Goal: Task Accomplishment & Management: Use online tool/utility

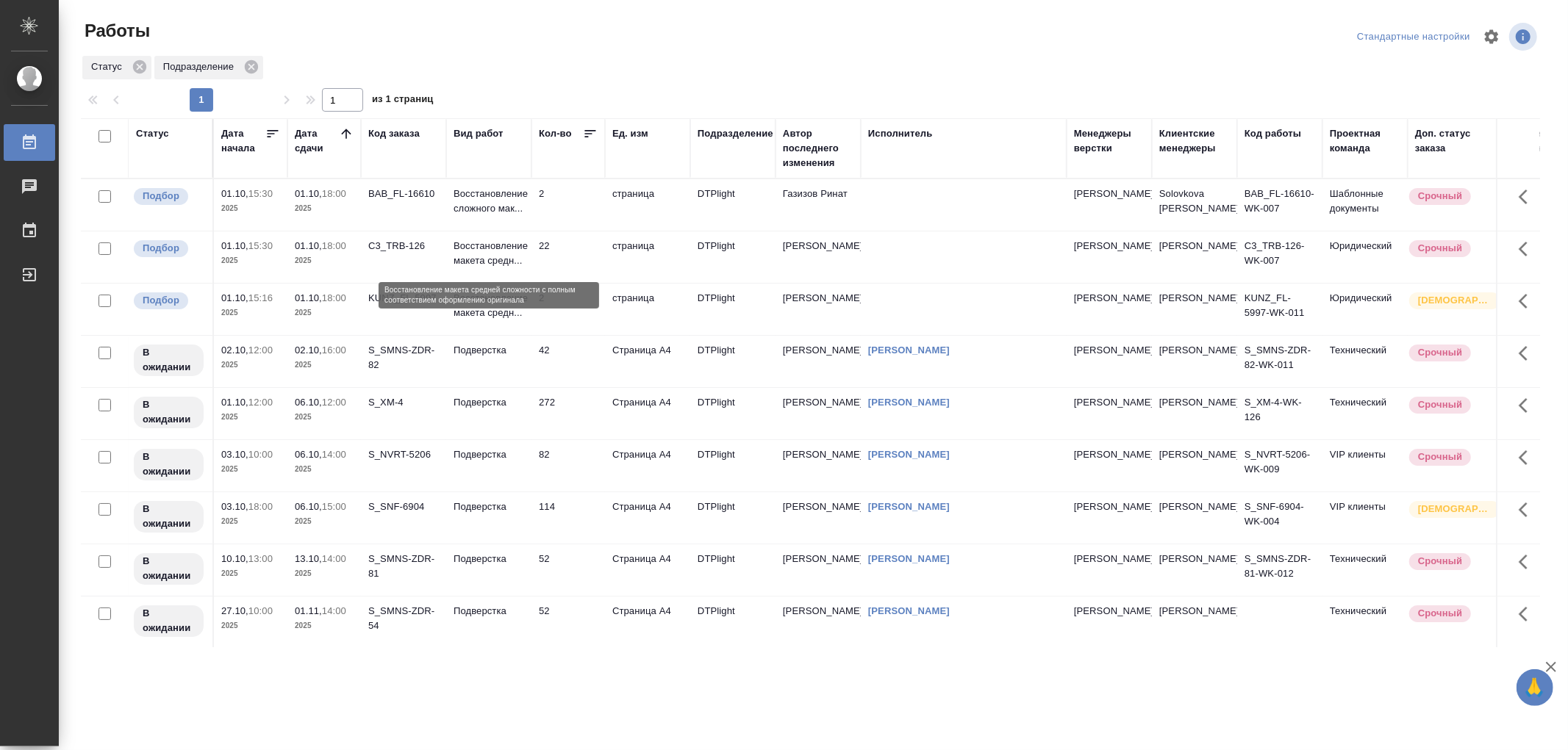
click at [482, 244] on p "Восстановление макета средн..." at bounding box center [489, 253] width 71 height 29
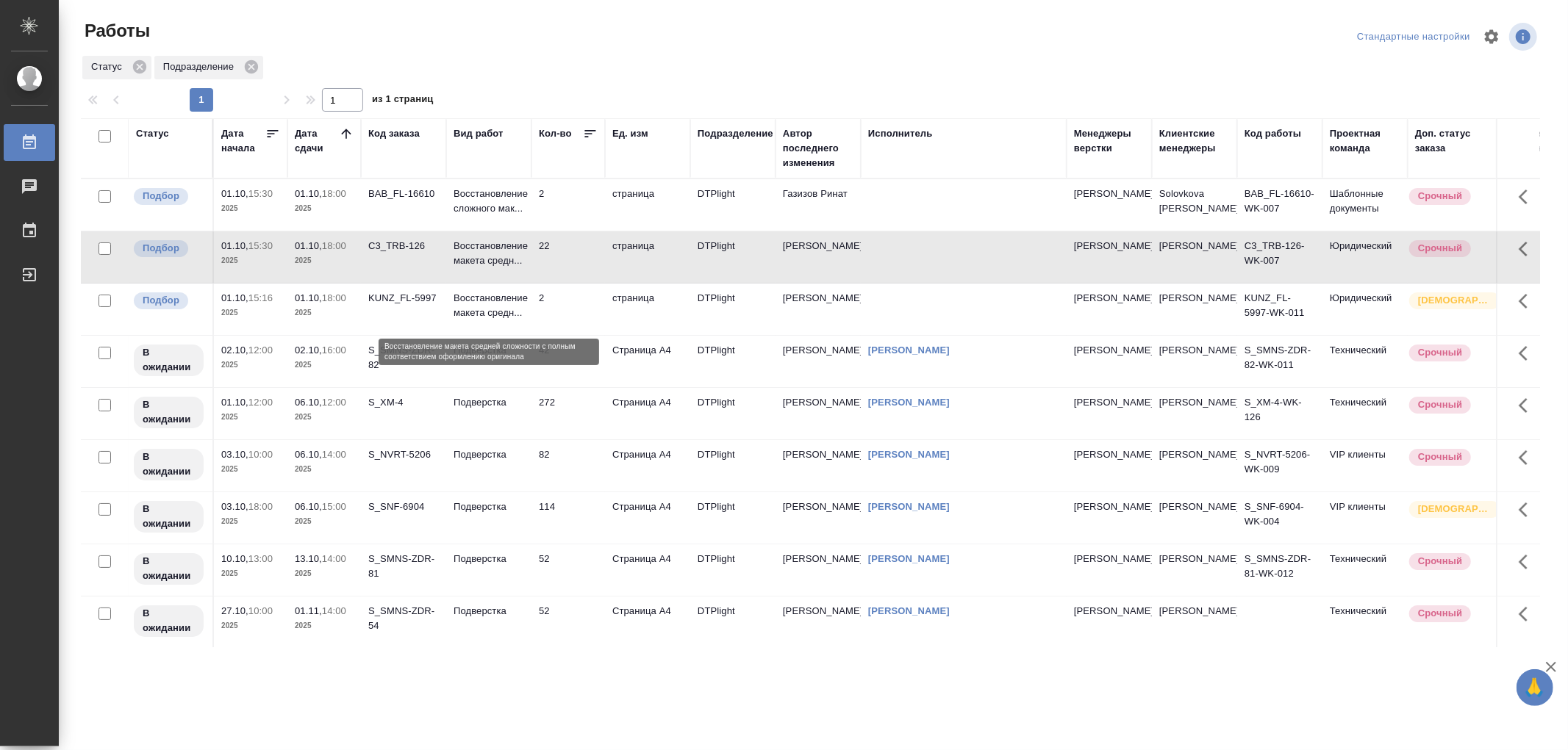
click at [494, 313] on p "Восстановление макета средн..." at bounding box center [489, 306] width 71 height 29
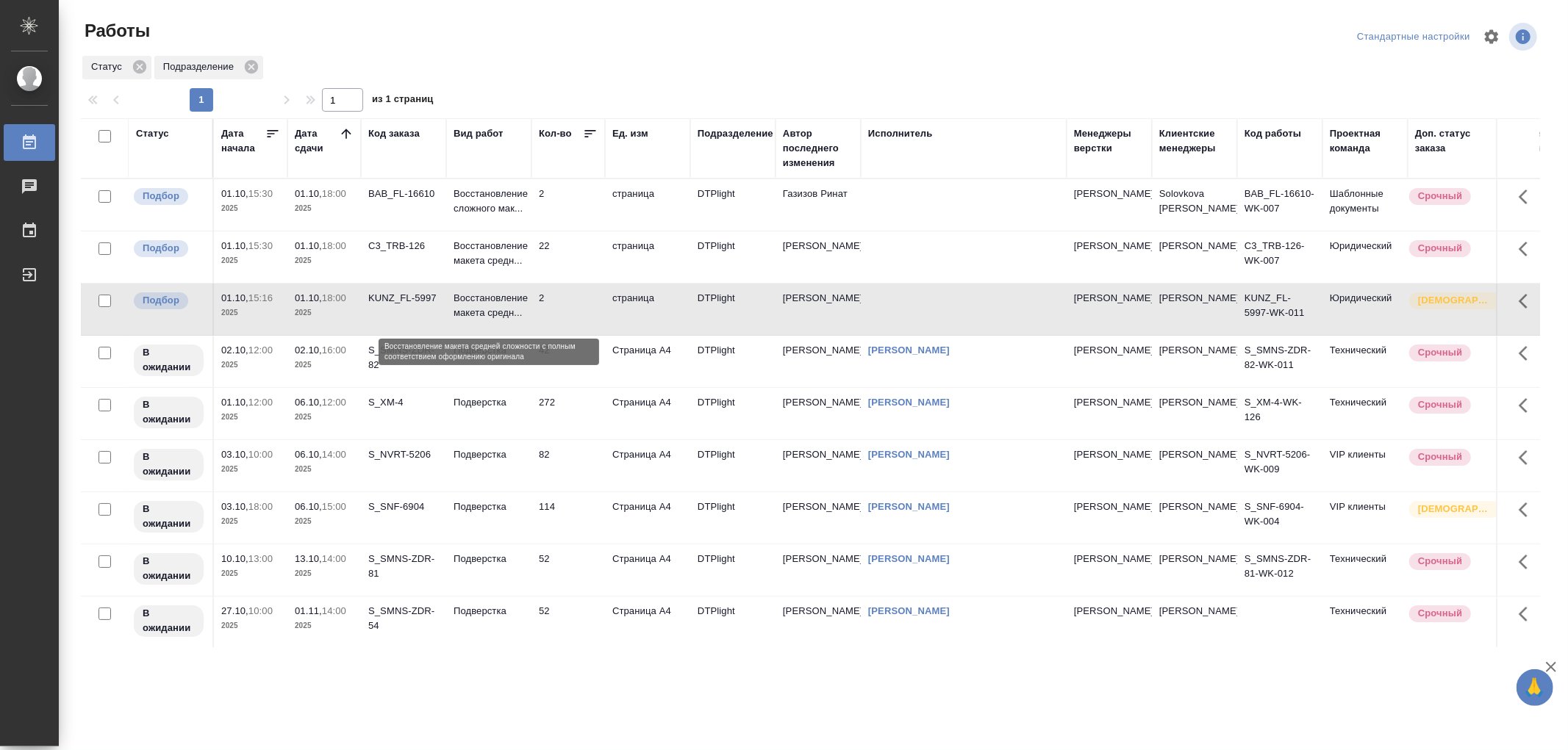
click at [494, 313] on p "Восстановление макета средн..." at bounding box center [489, 306] width 71 height 29
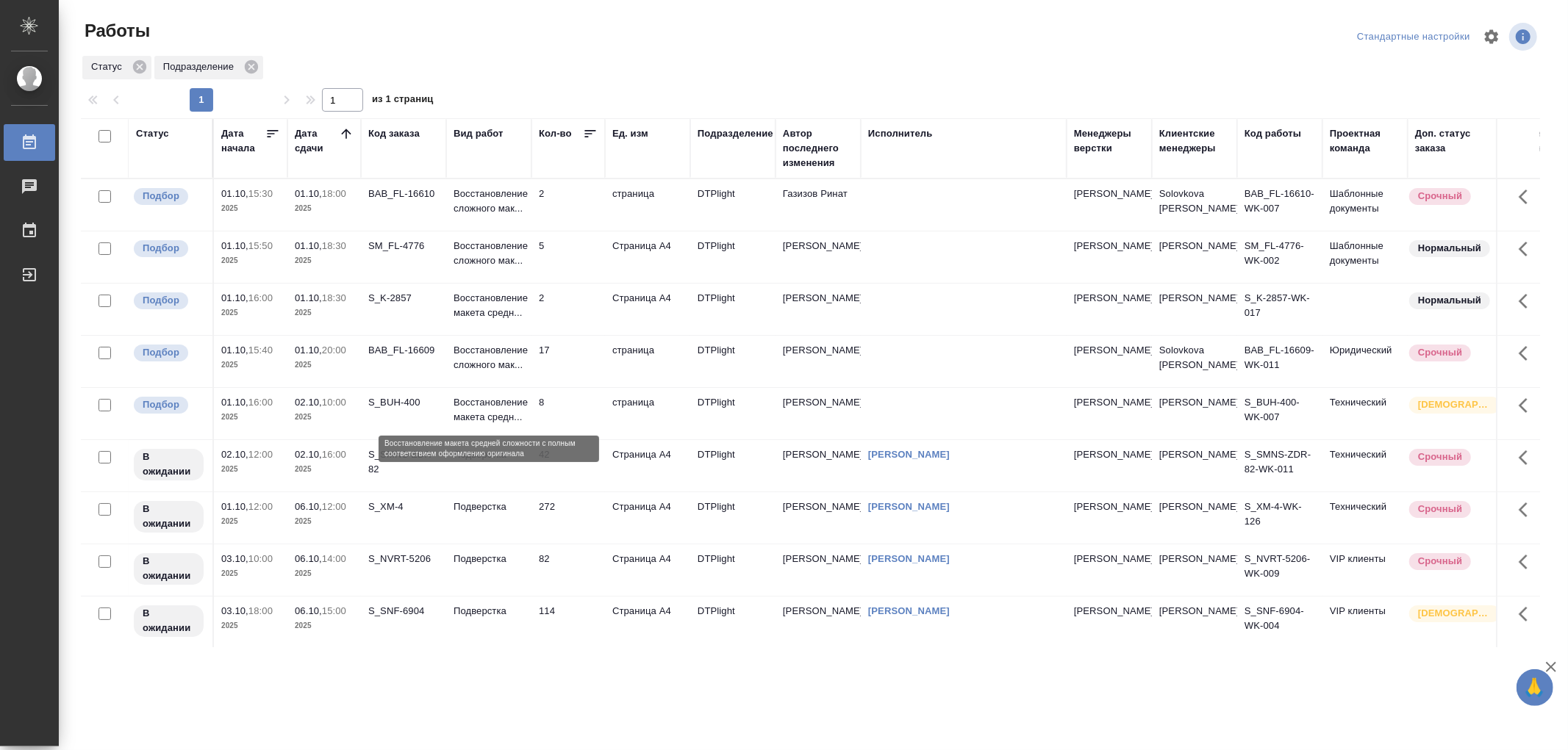
click at [479, 408] on p "Восстановление макета средн..." at bounding box center [489, 410] width 71 height 29
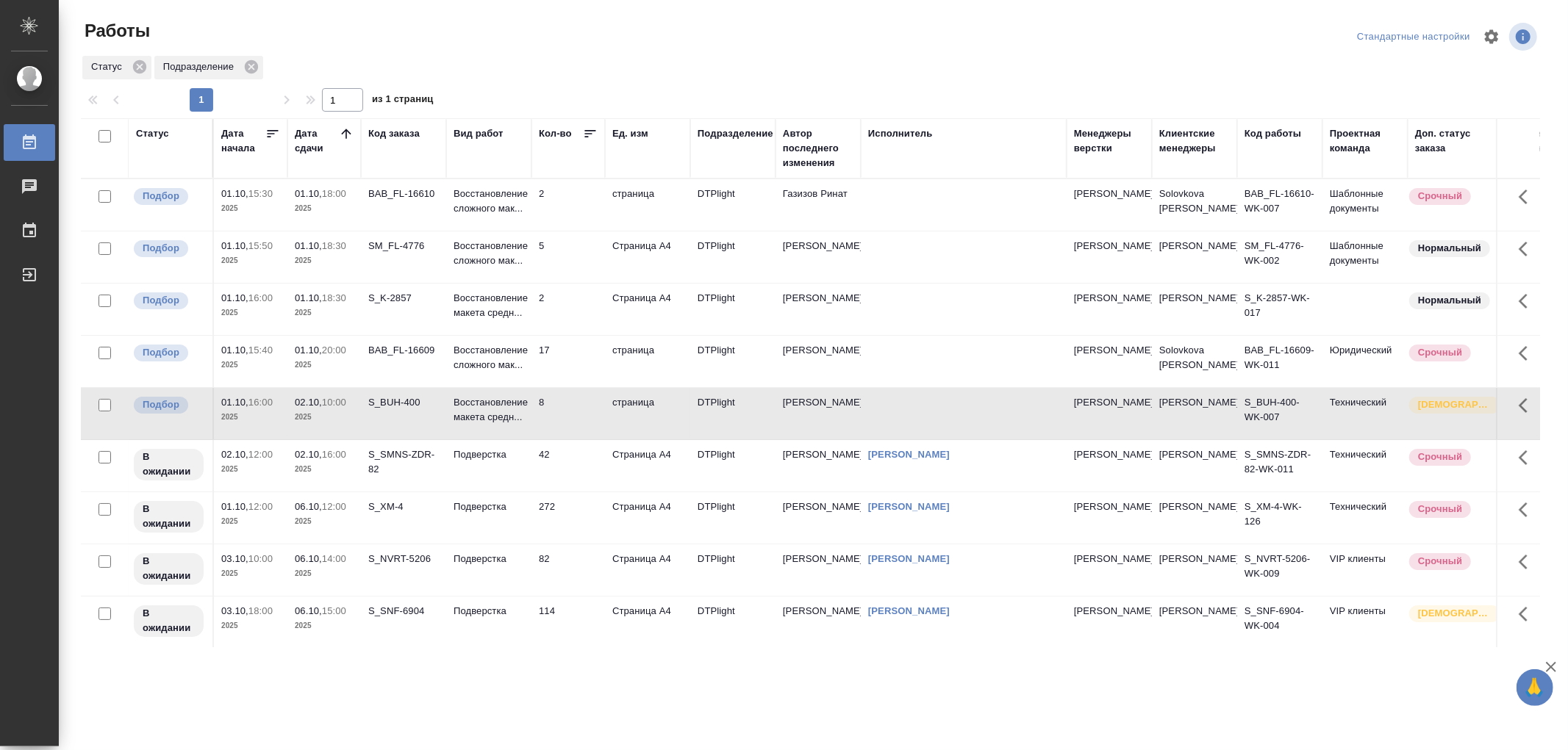
click at [478, 325] on td "Восстановление макета средн..." at bounding box center [489, 309] width 86 height 52
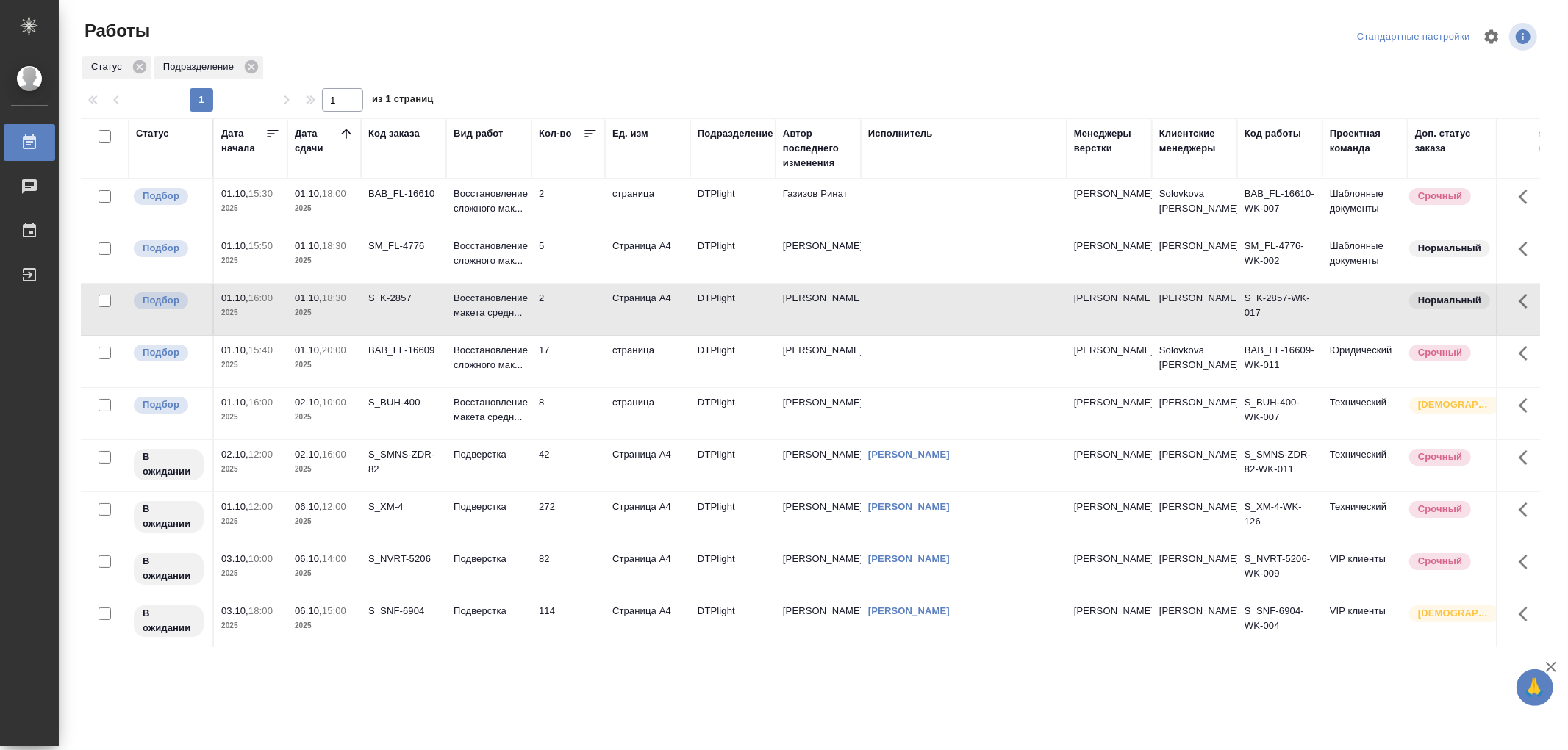
click at [478, 325] on td "Восстановление макета средн..." at bounding box center [489, 309] width 86 height 52
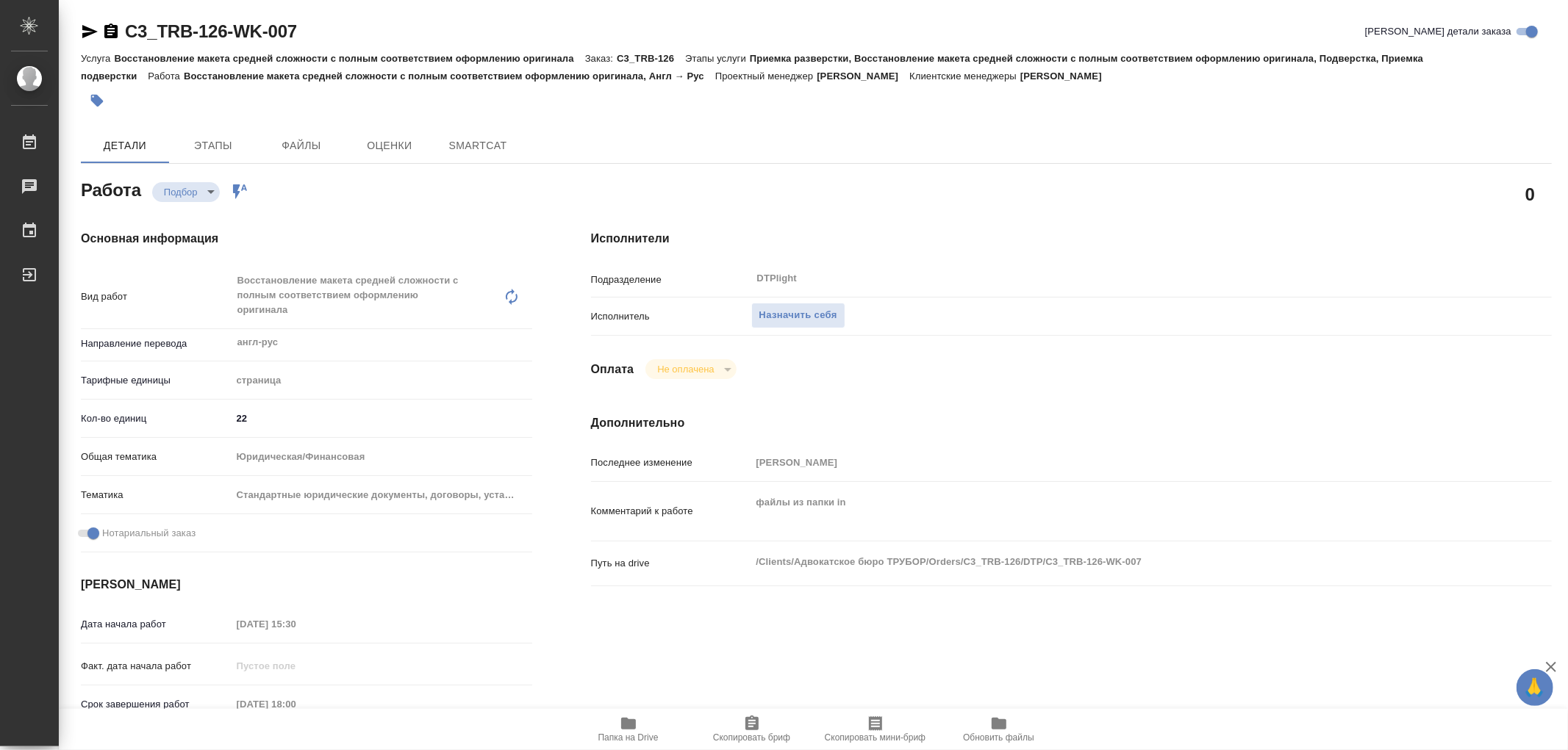
type textarea "x"
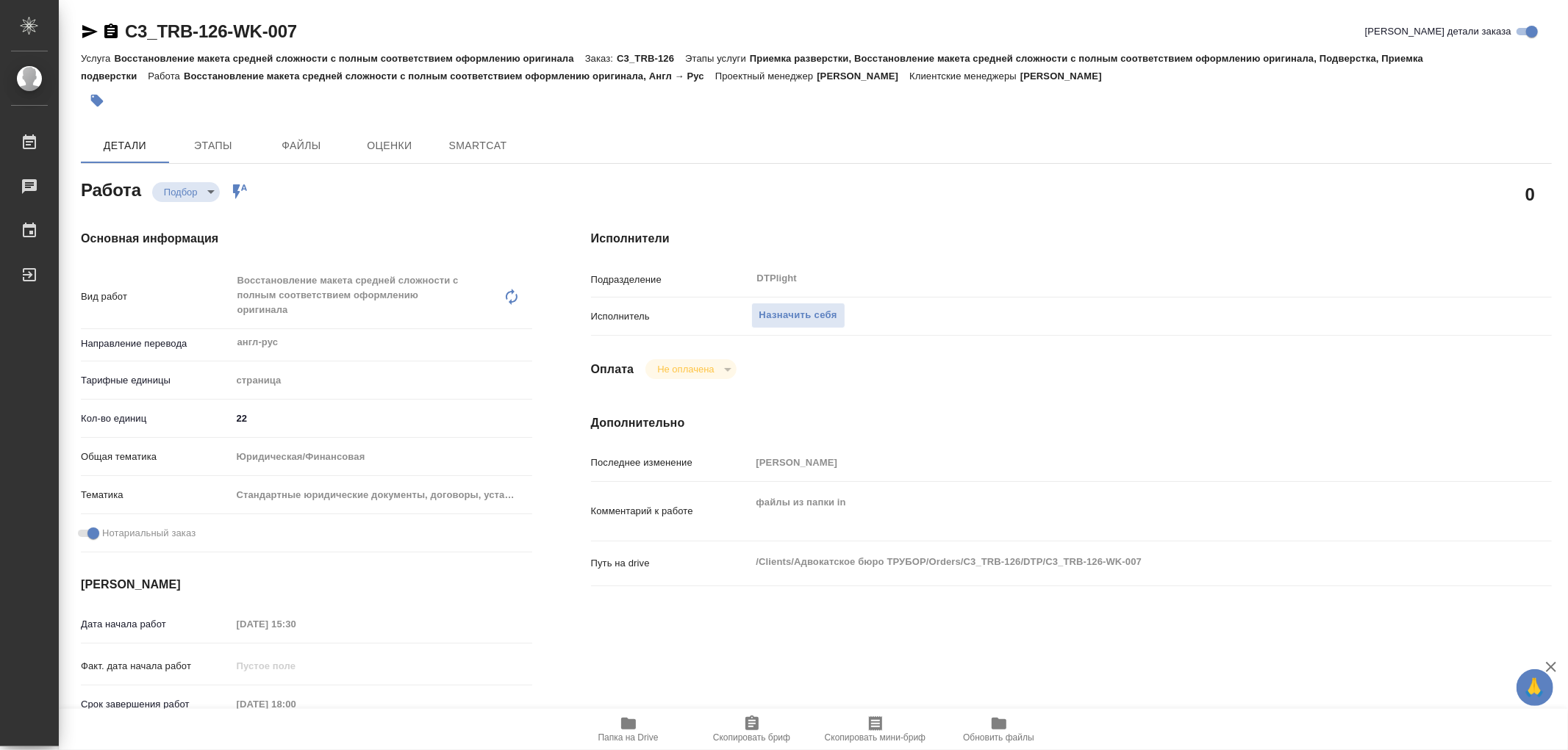
type textarea "x"
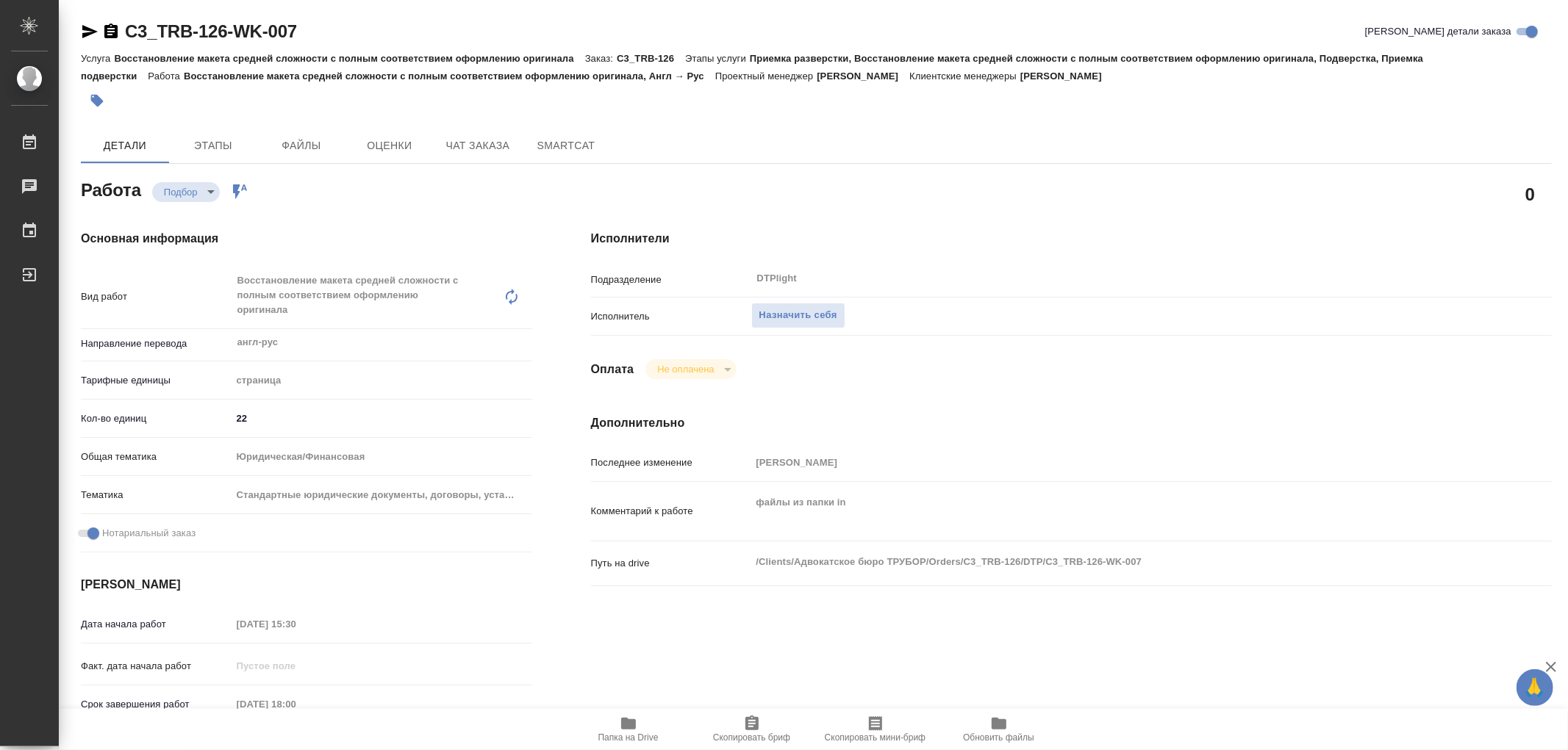
type textarea "x"
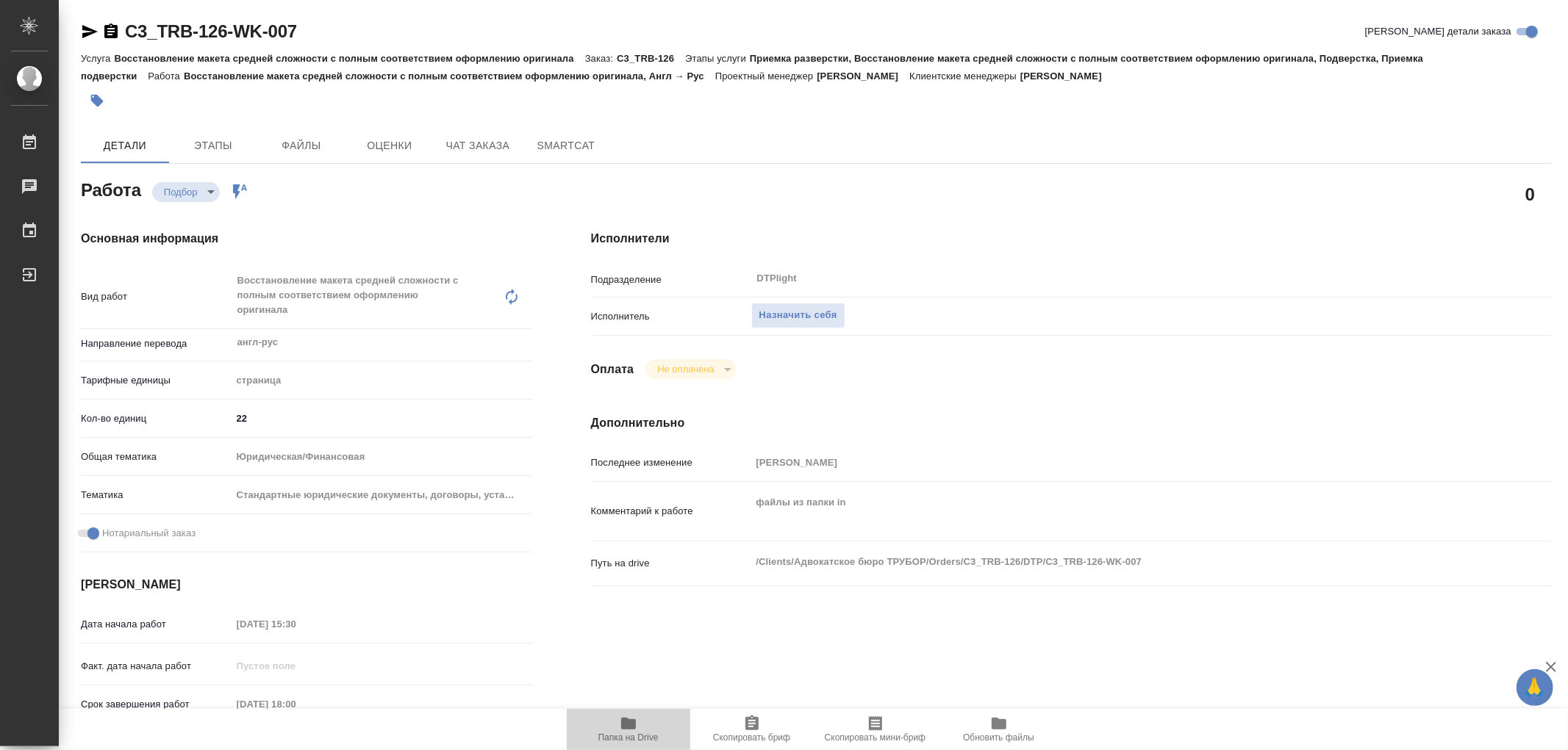
click at [630, 728] on icon "button" at bounding box center [628, 723] width 15 height 12
type textarea "x"
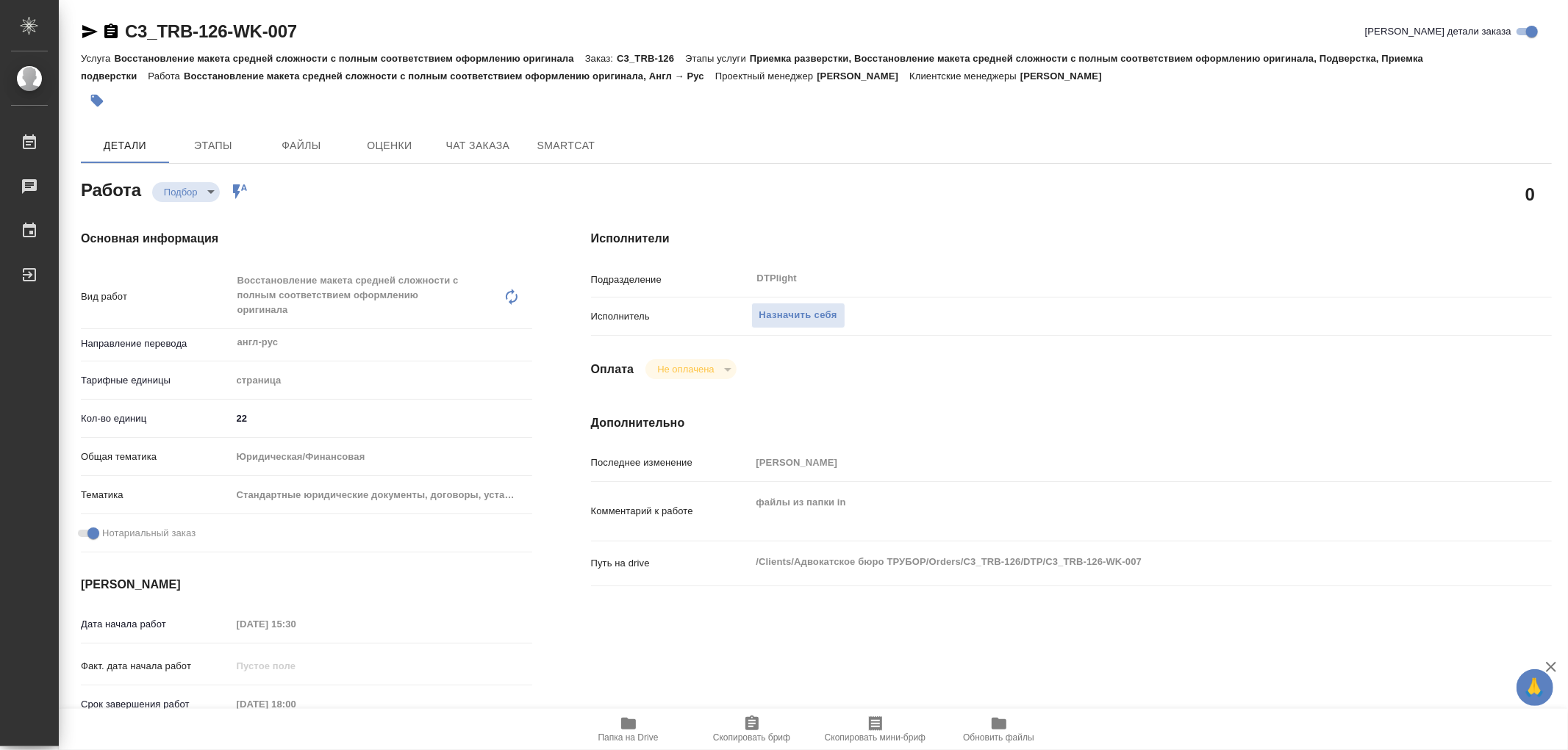
type textarea "x"
click at [623, 727] on icon "button" at bounding box center [628, 723] width 15 height 12
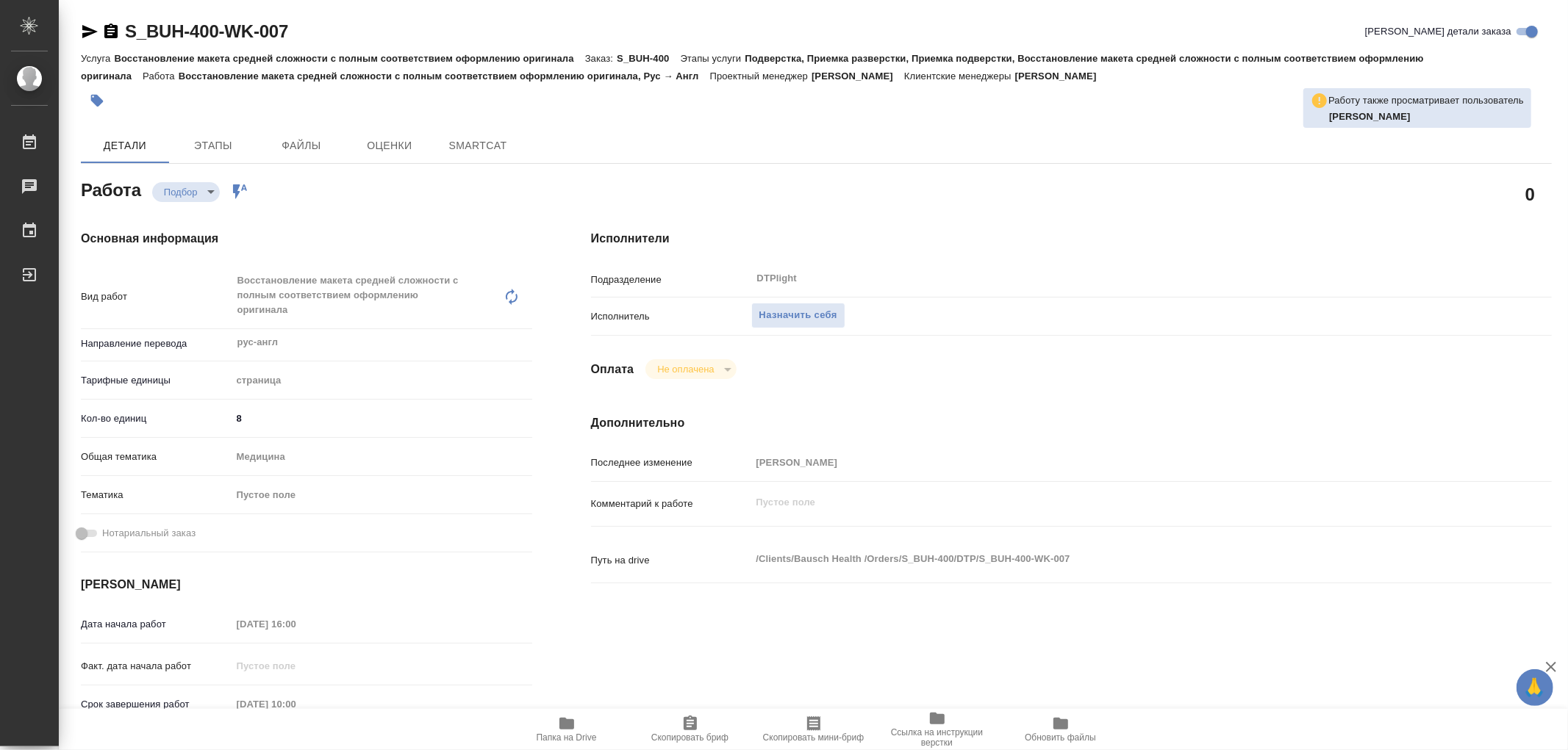
type textarea "x"
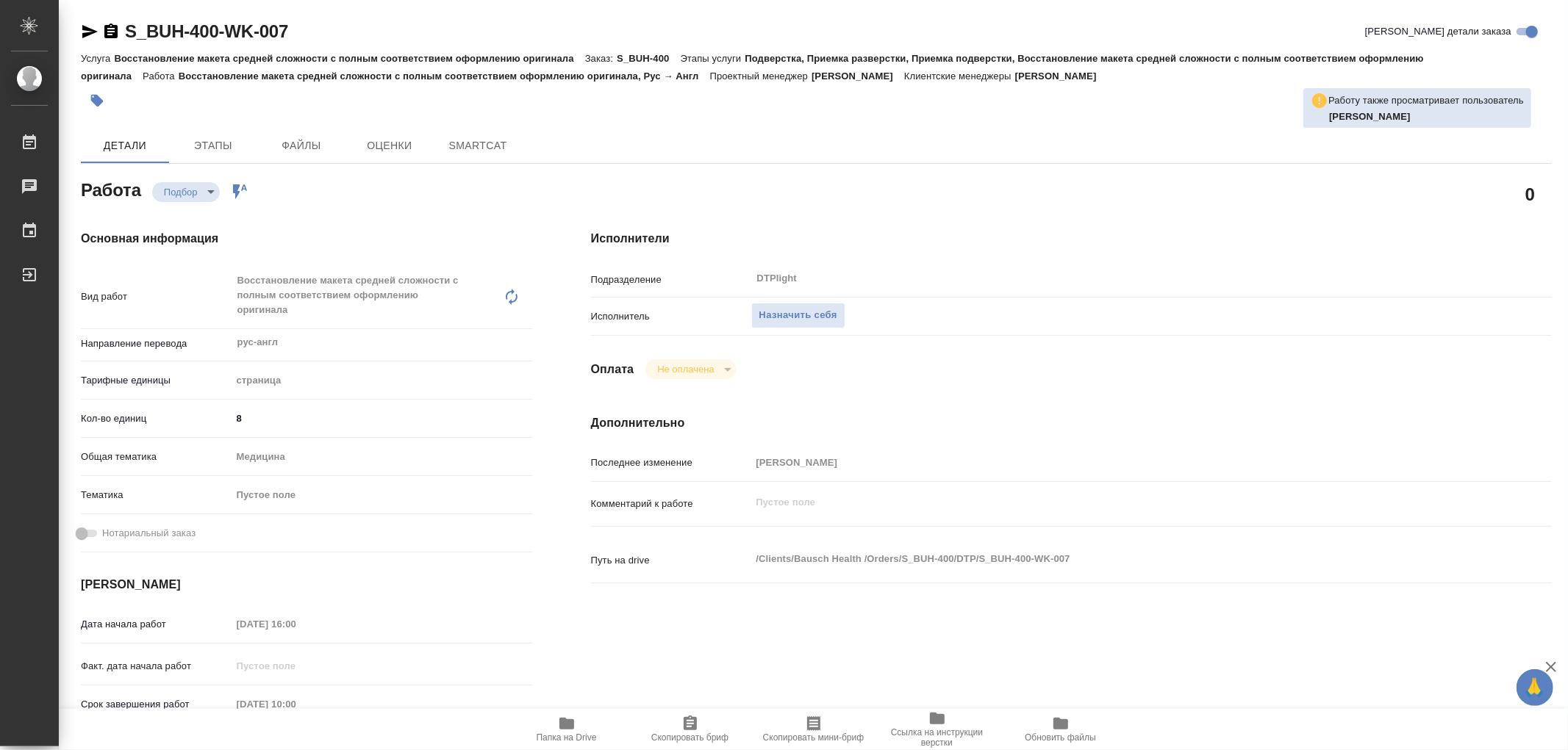
type textarea "x"
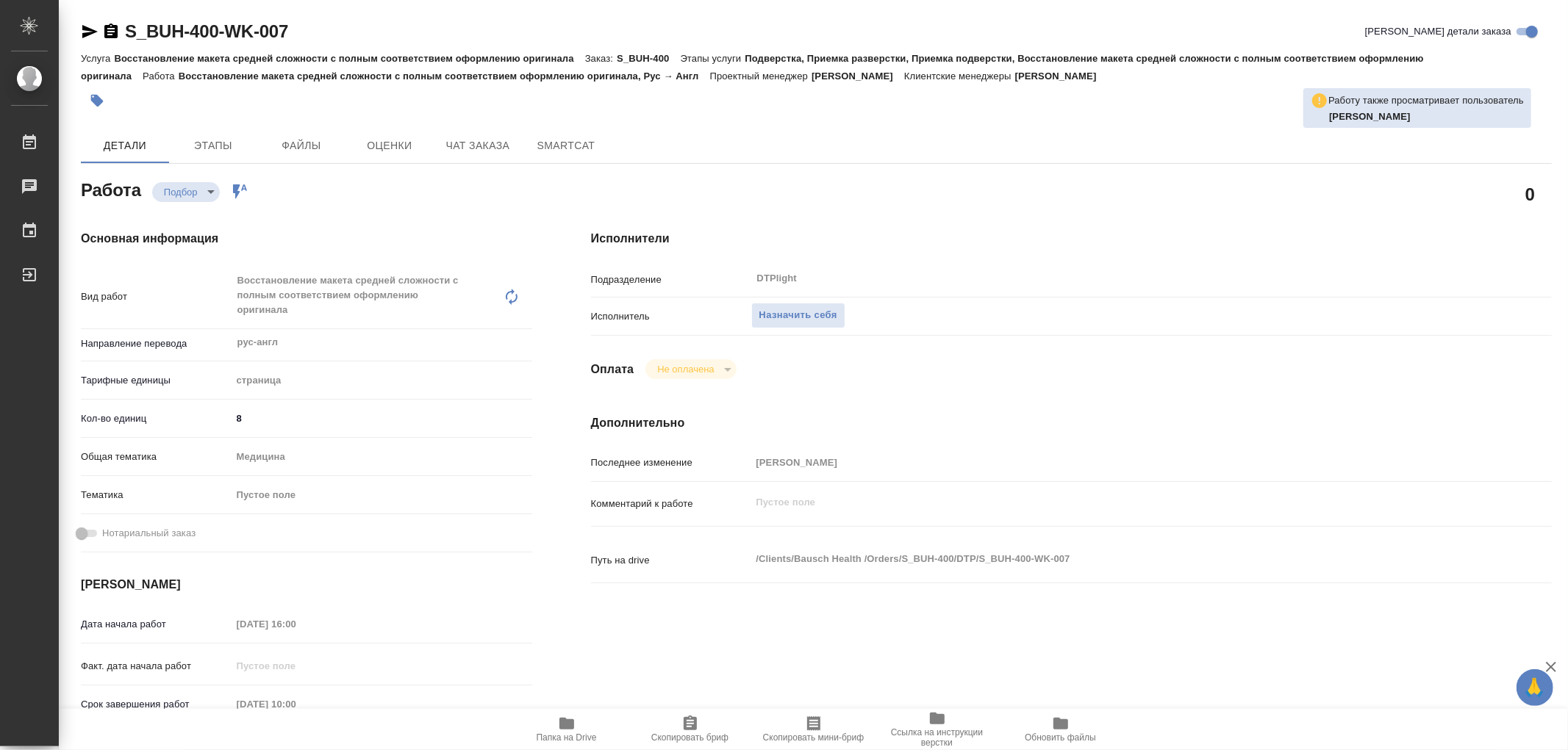
click at [559, 727] on icon "button" at bounding box center [566, 723] width 18 height 18
type textarea "x"
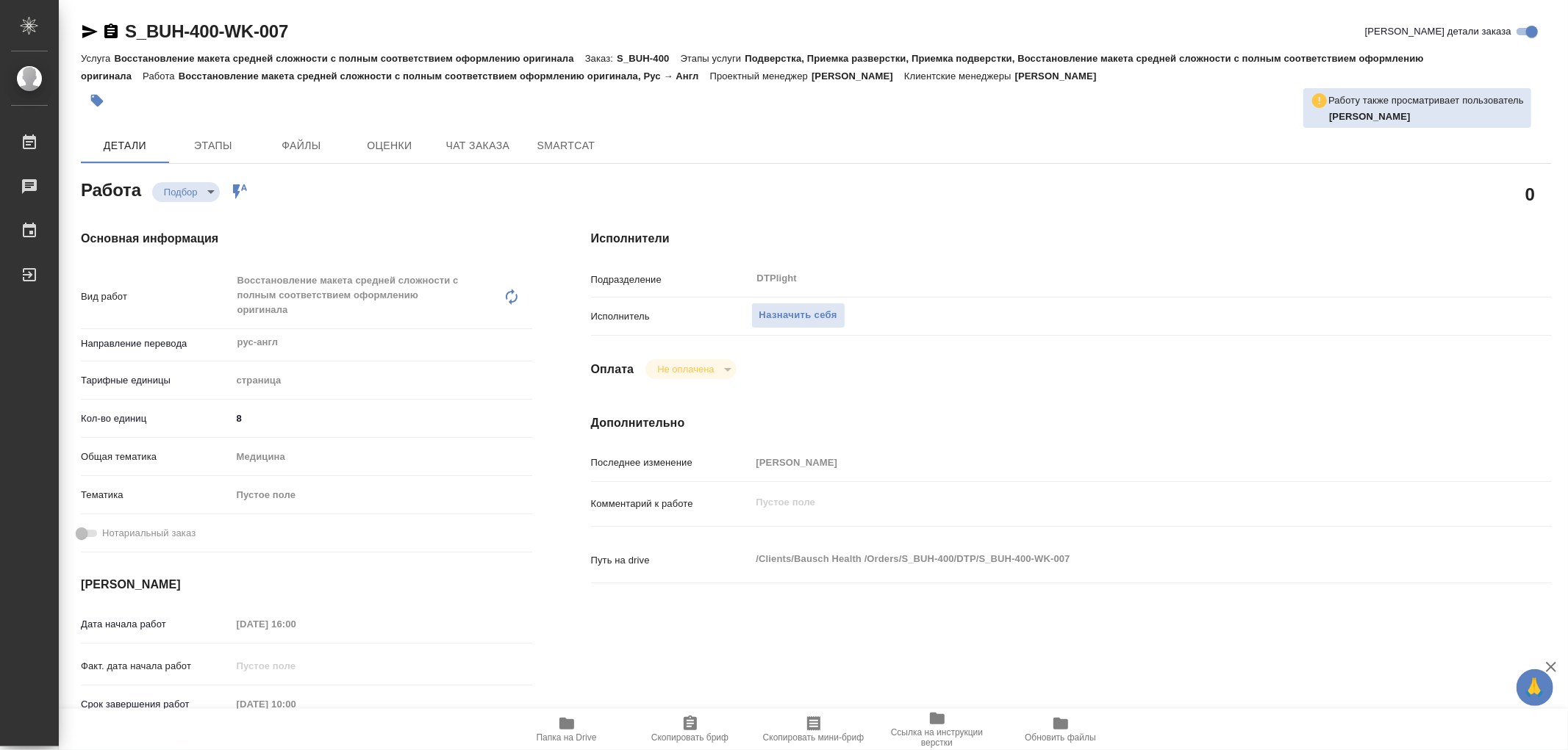
type textarea "x"
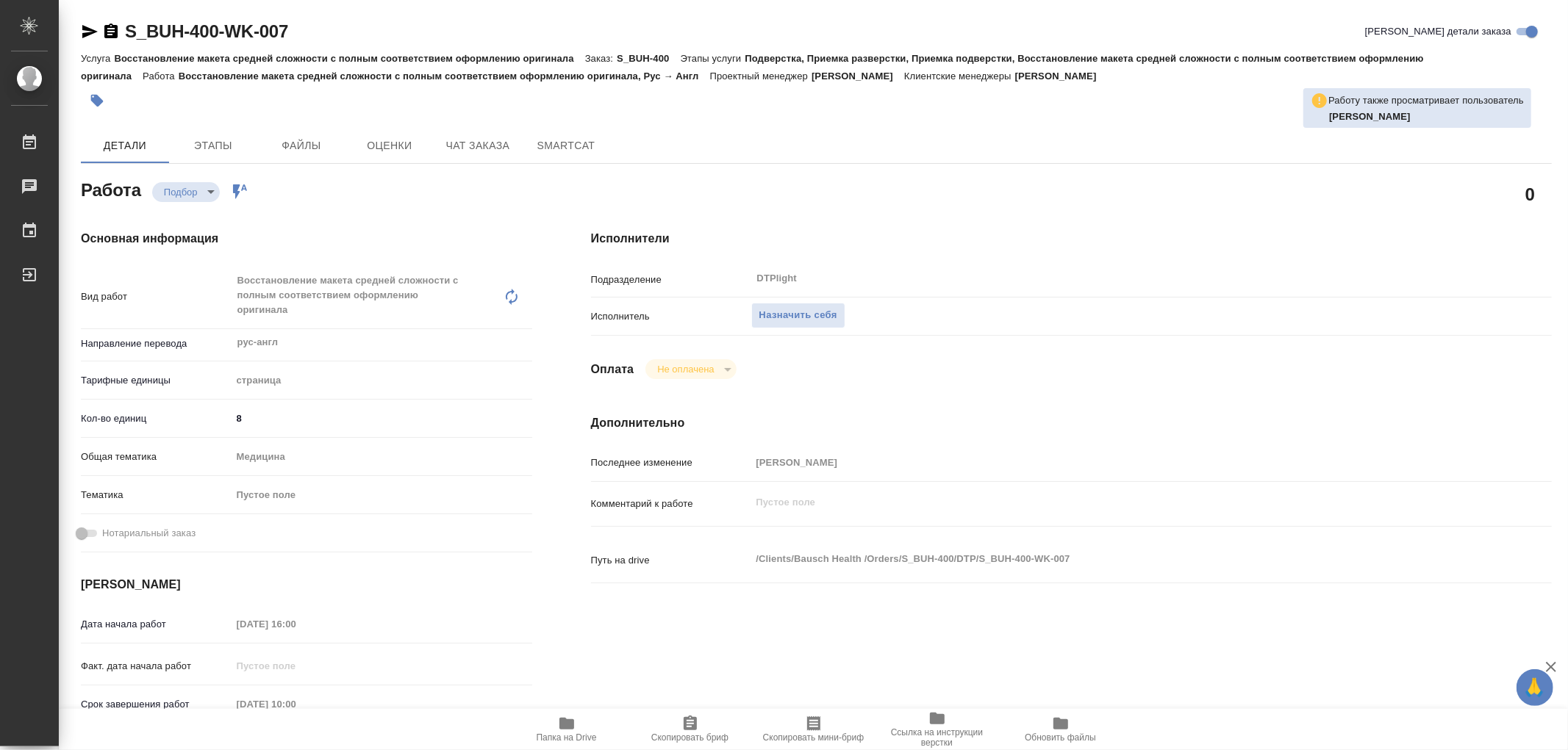
type textarea "x"
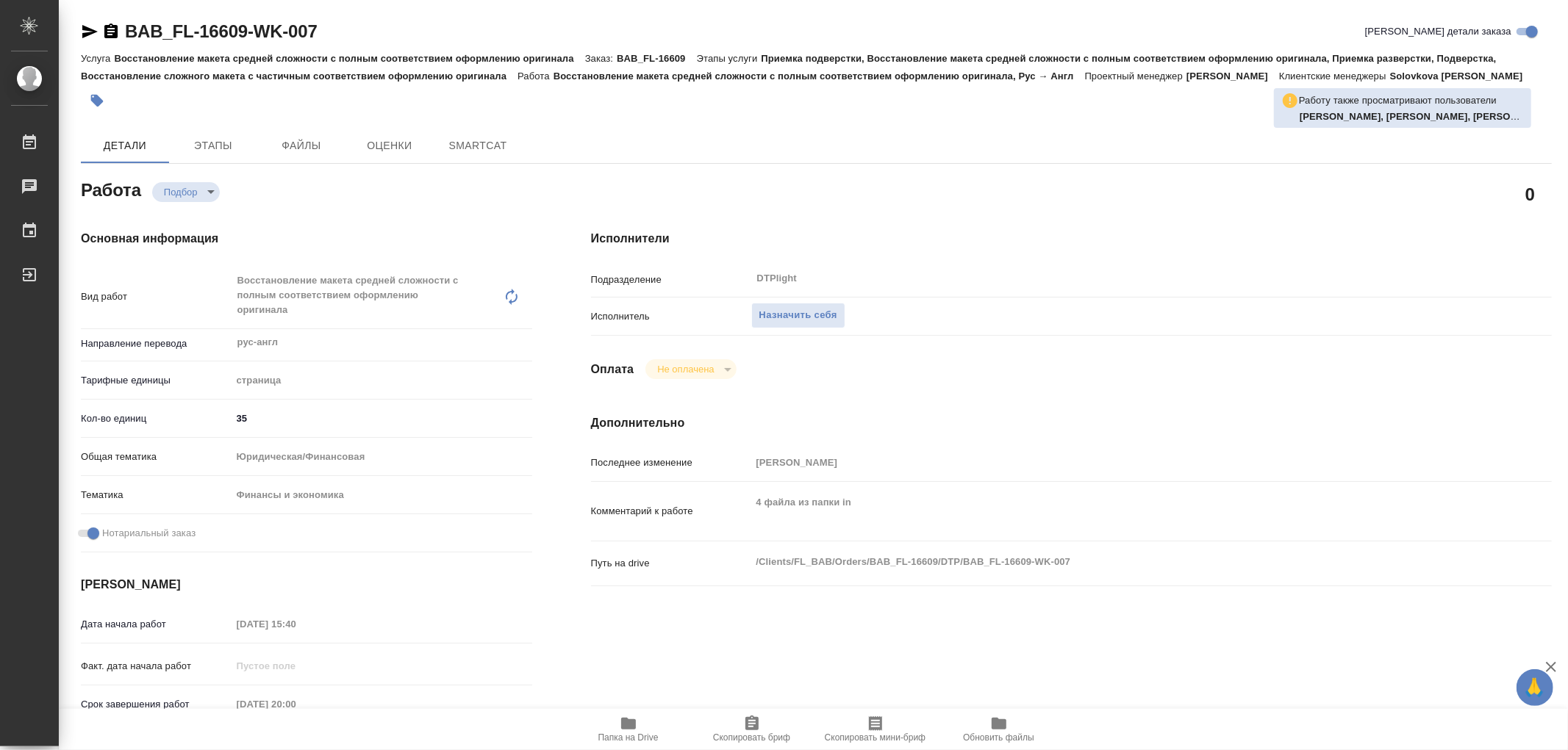
type textarea "x"
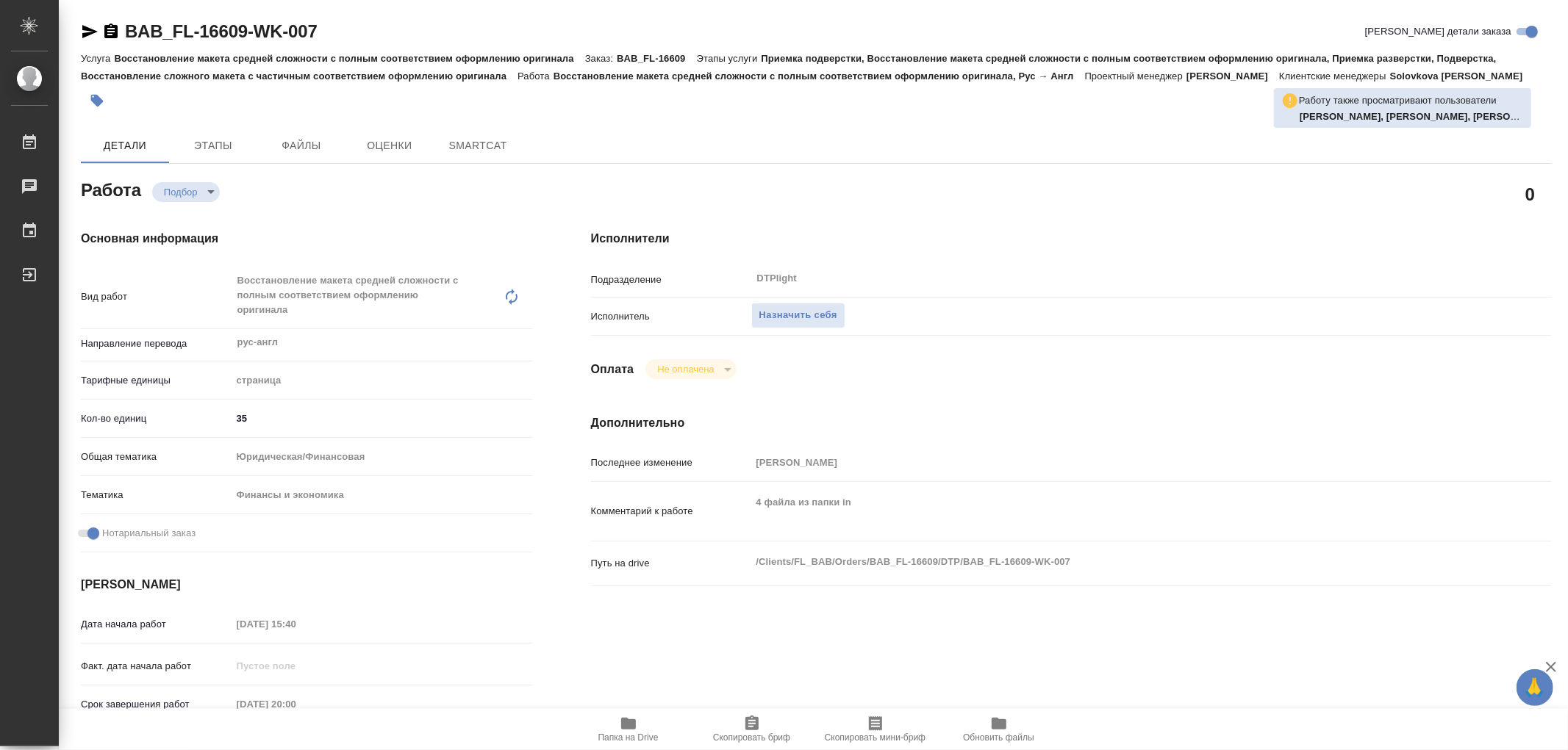
type textarea "x"
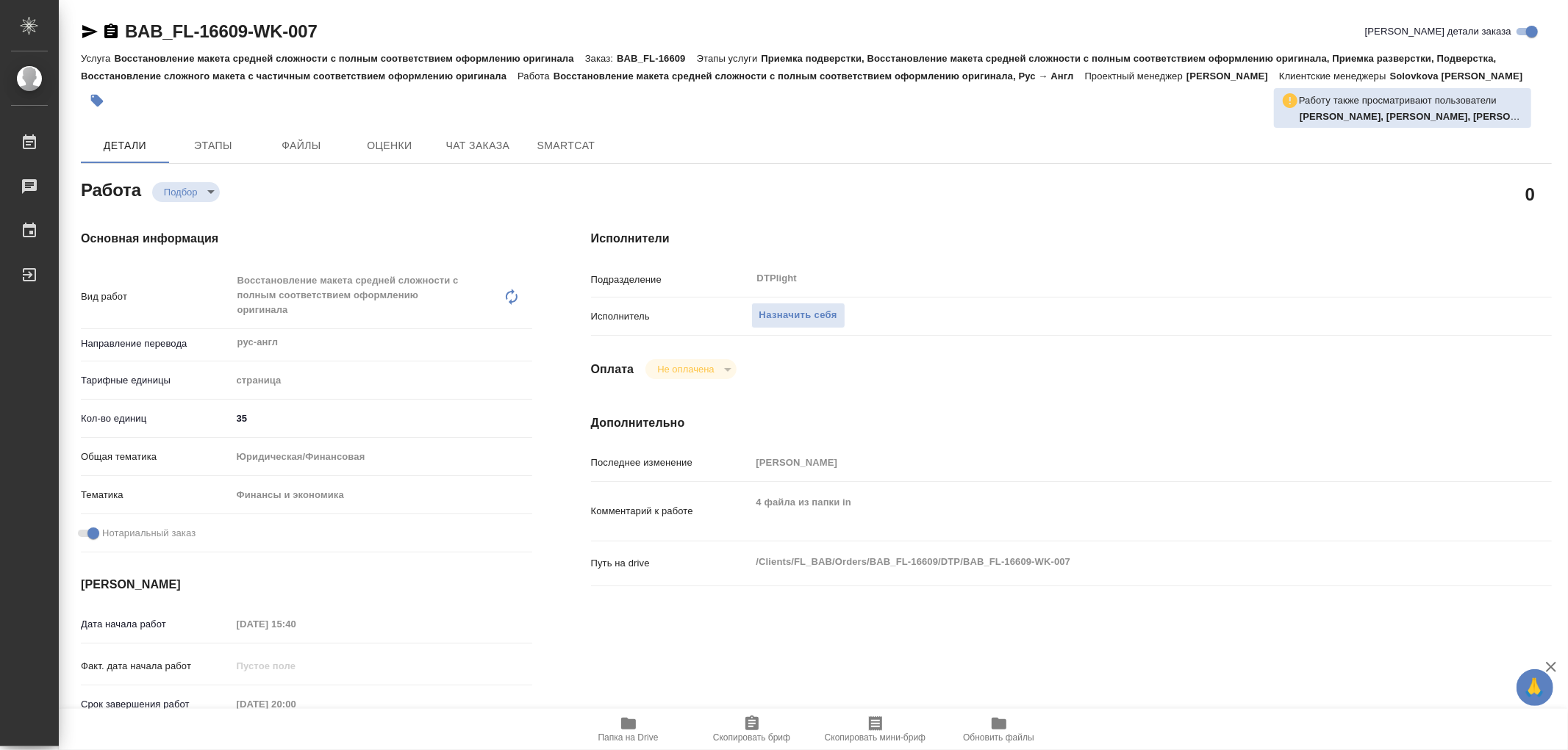
type textarea "x"
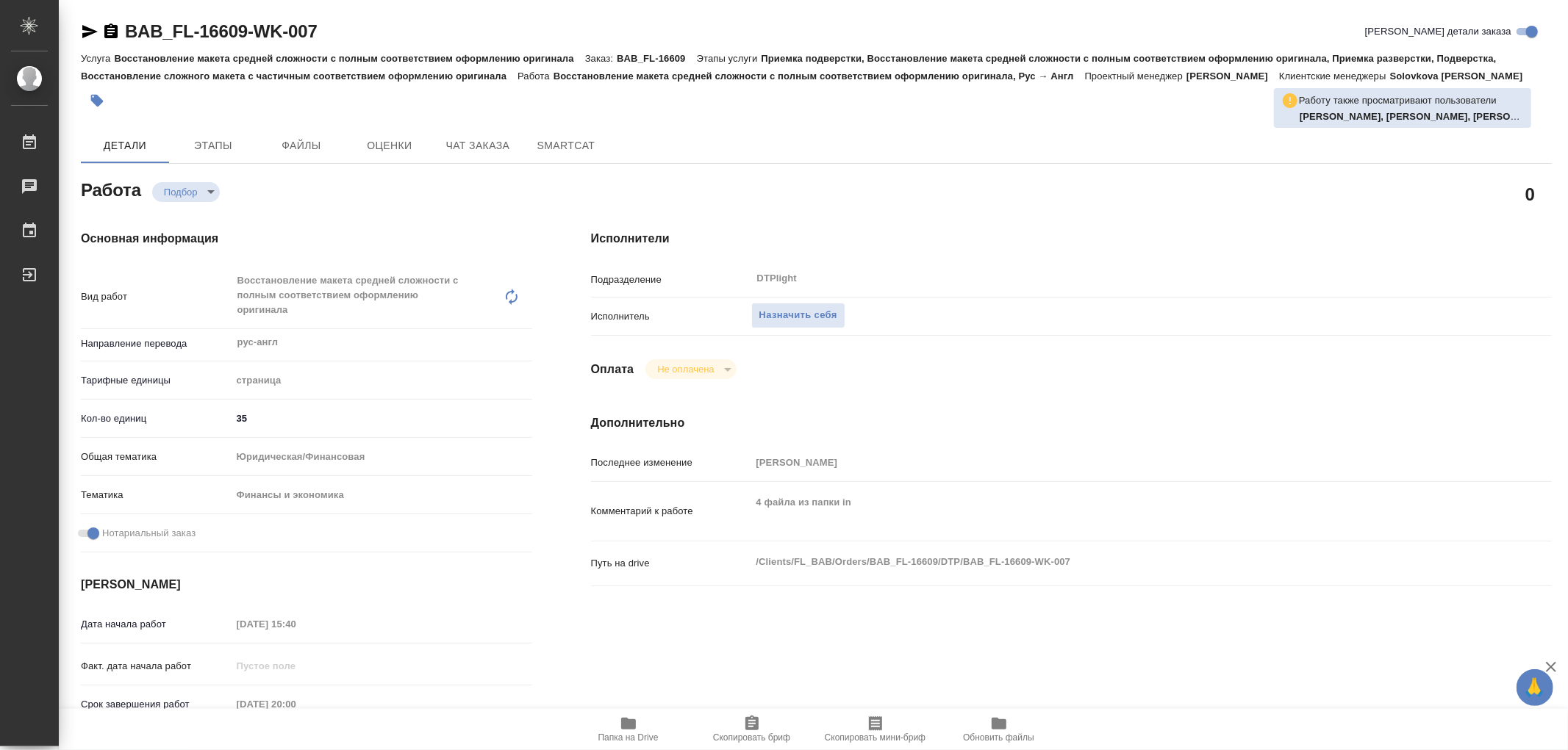
click at [621, 709] on button "Папка на Drive" at bounding box center [629, 729] width 123 height 41
type textarea "x"
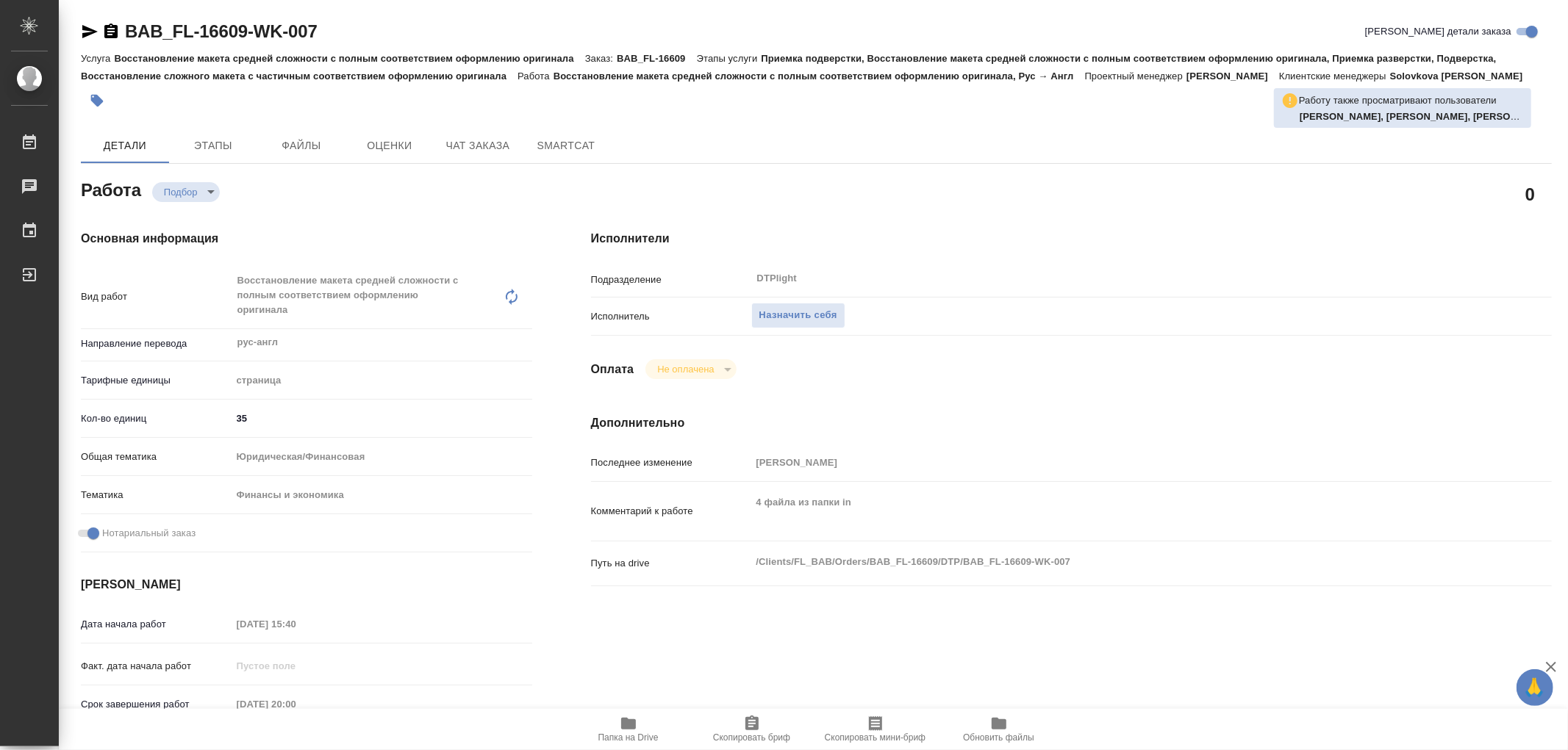
type textarea "x"
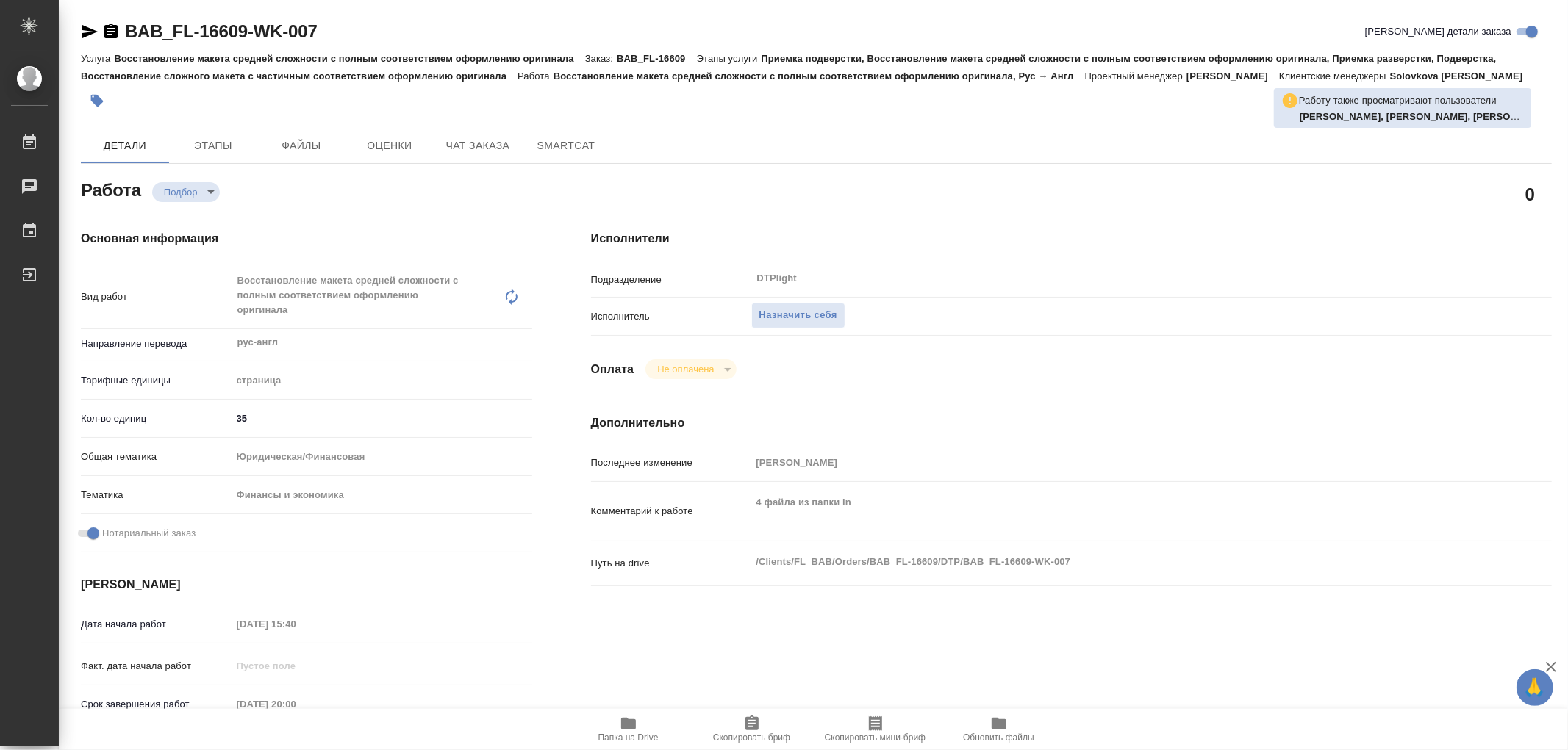
type textarea "x"
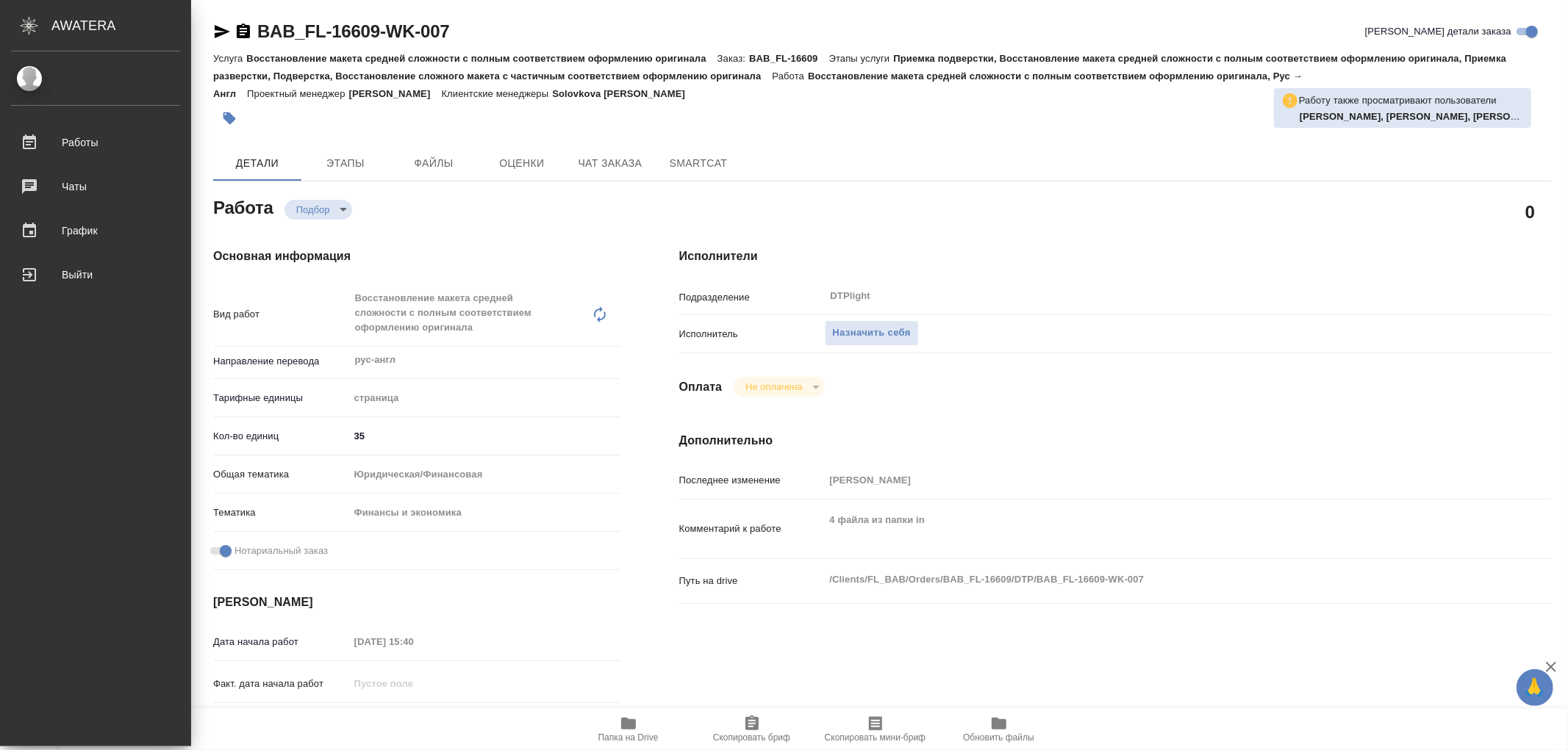
type textarea "x"
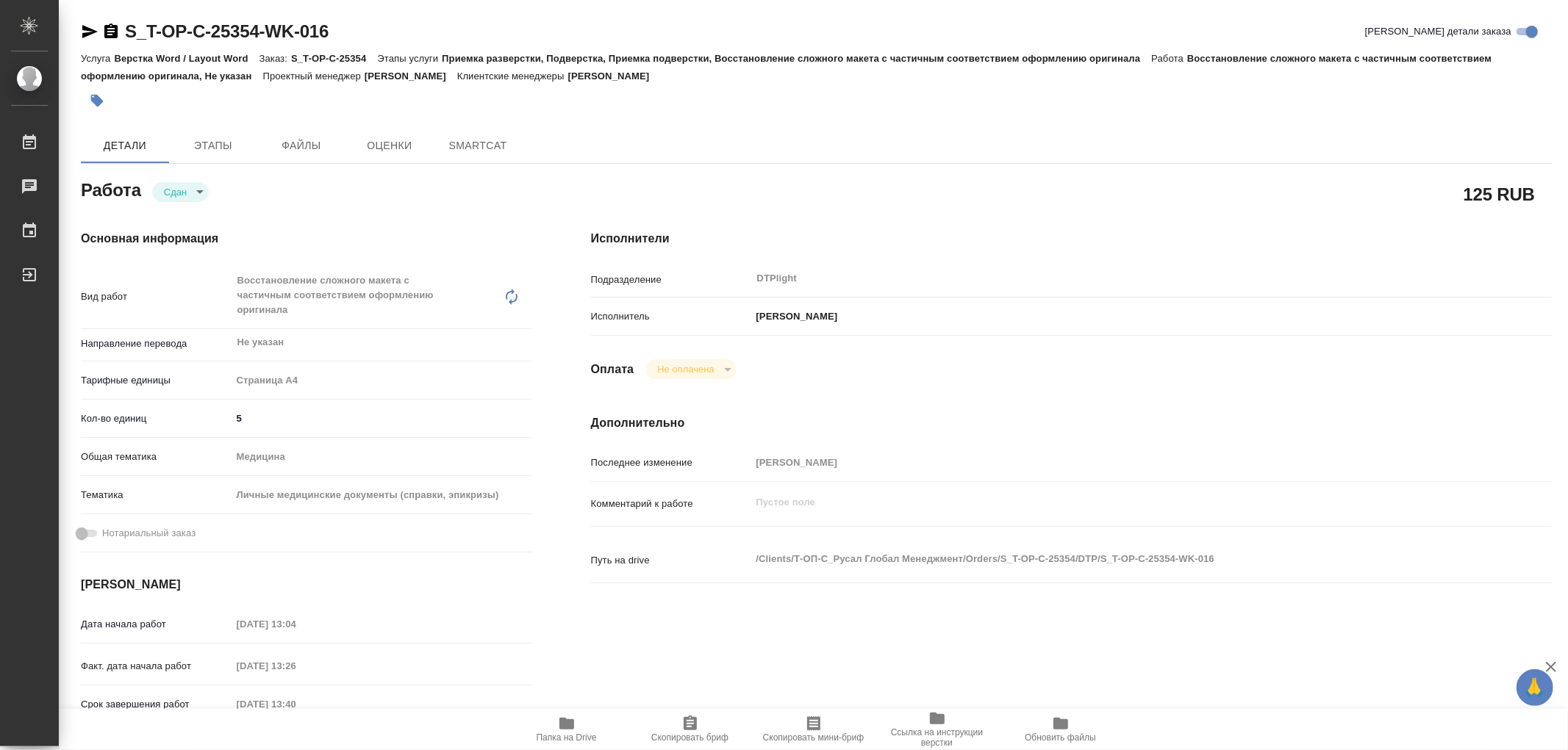
type textarea "x"
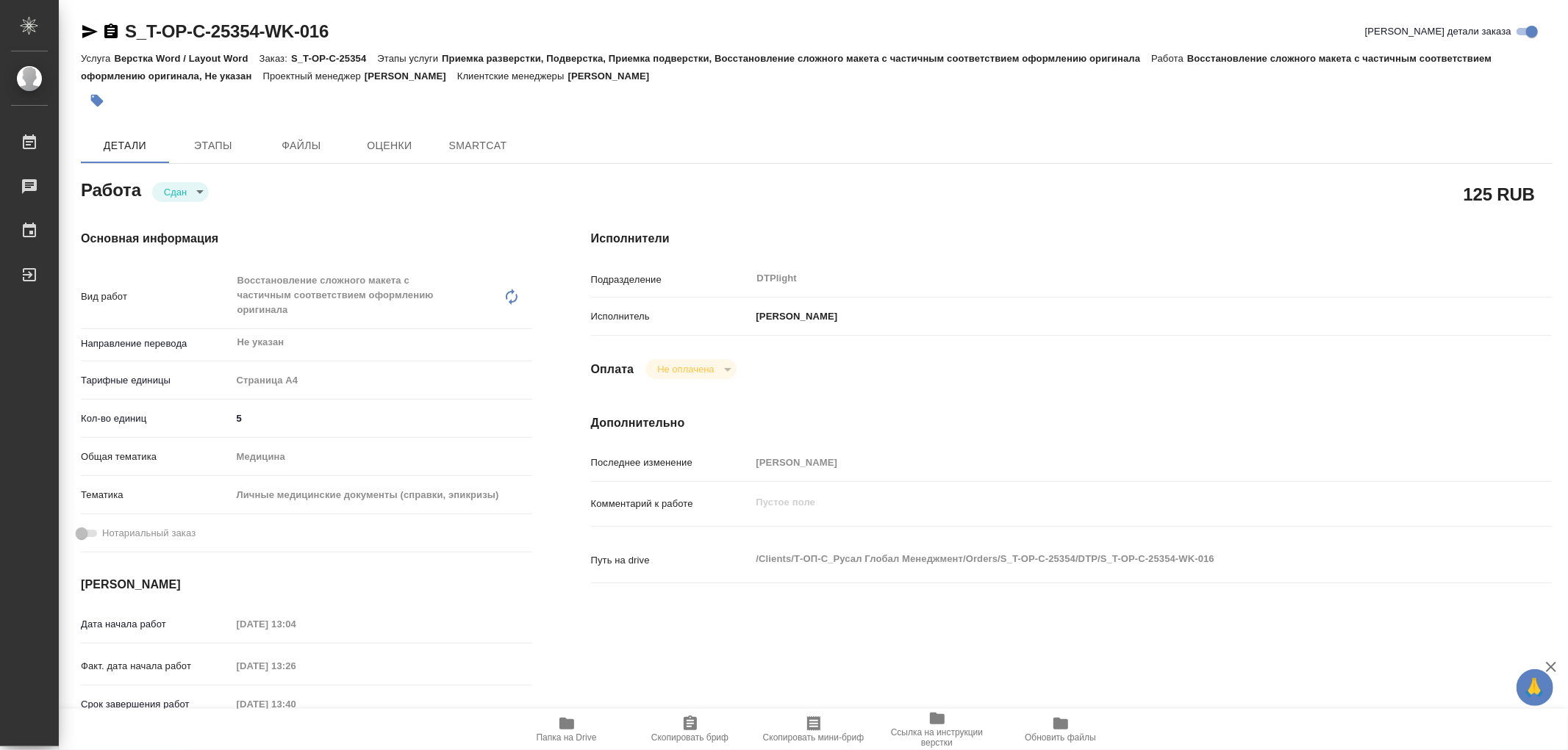
type textarea "x"
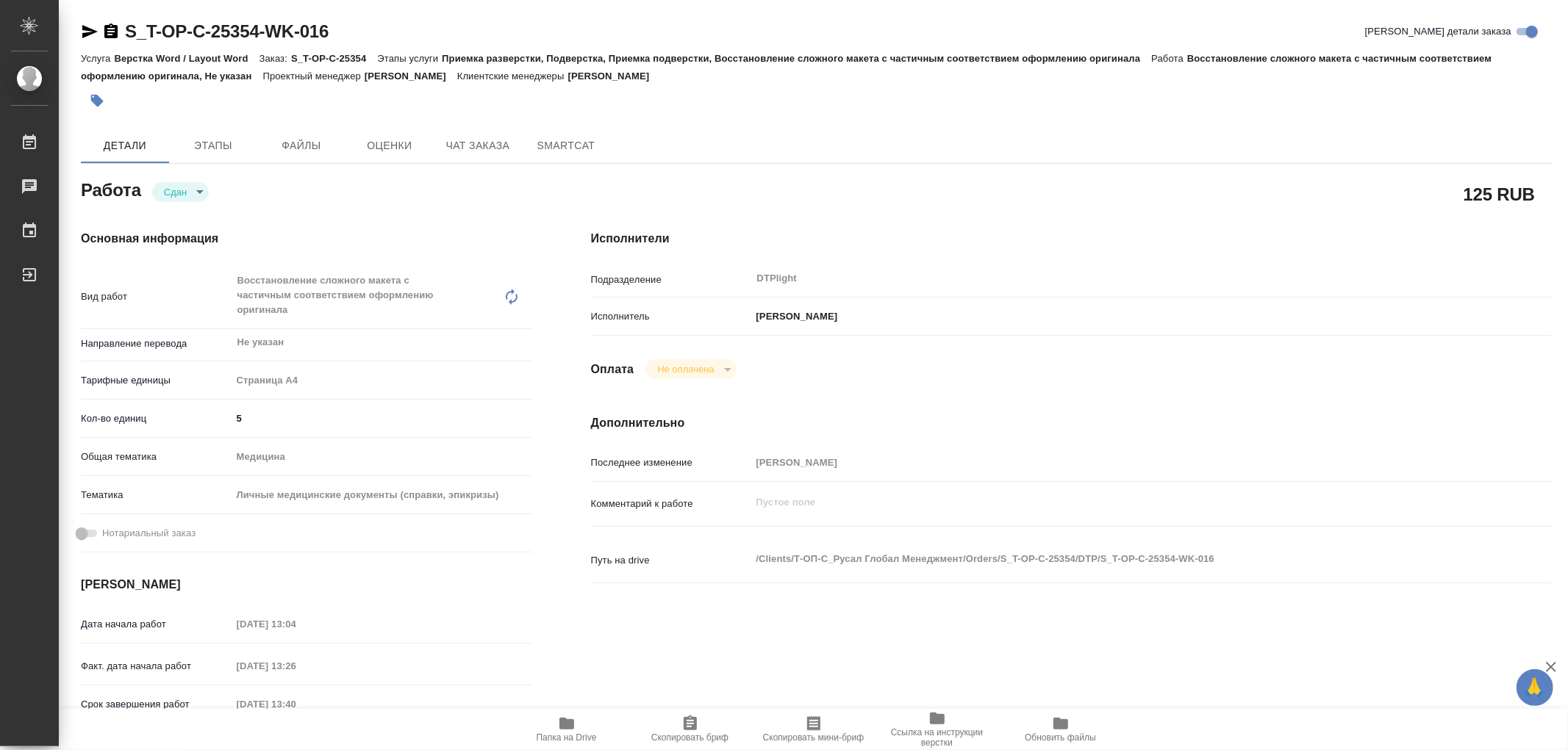
type textarea "x"
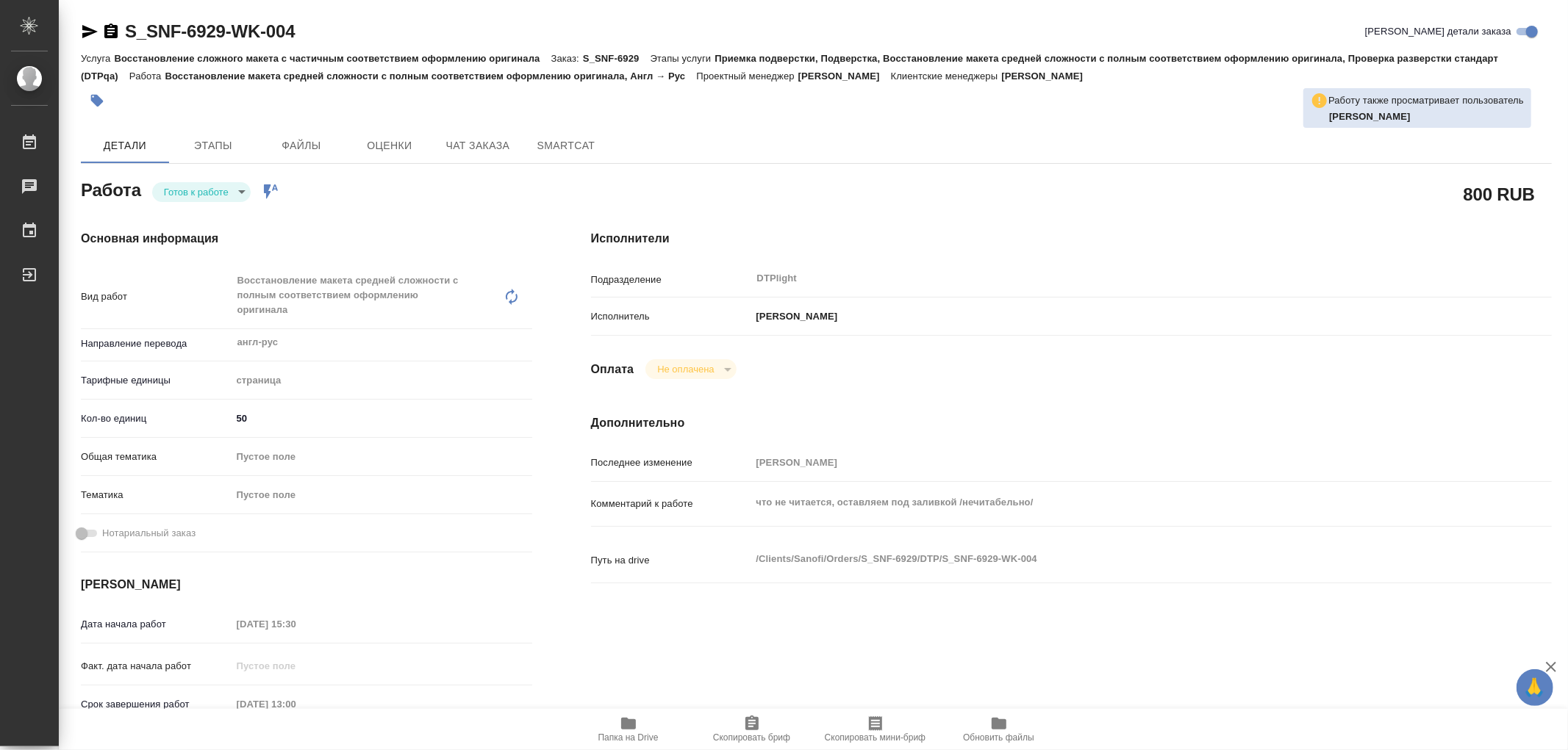
click at [625, 727] on icon "button" at bounding box center [628, 723] width 15 height 12
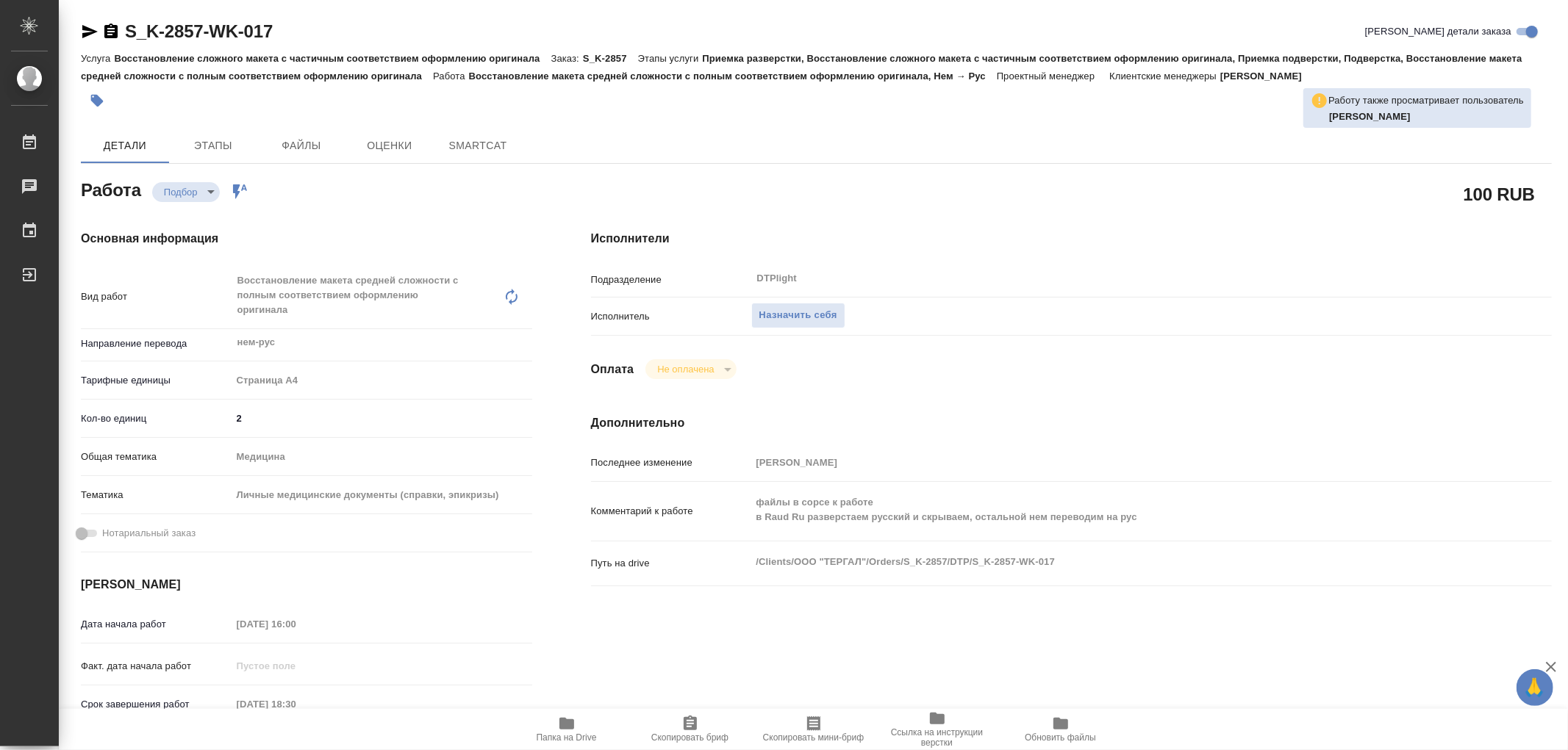
type textarea "x"
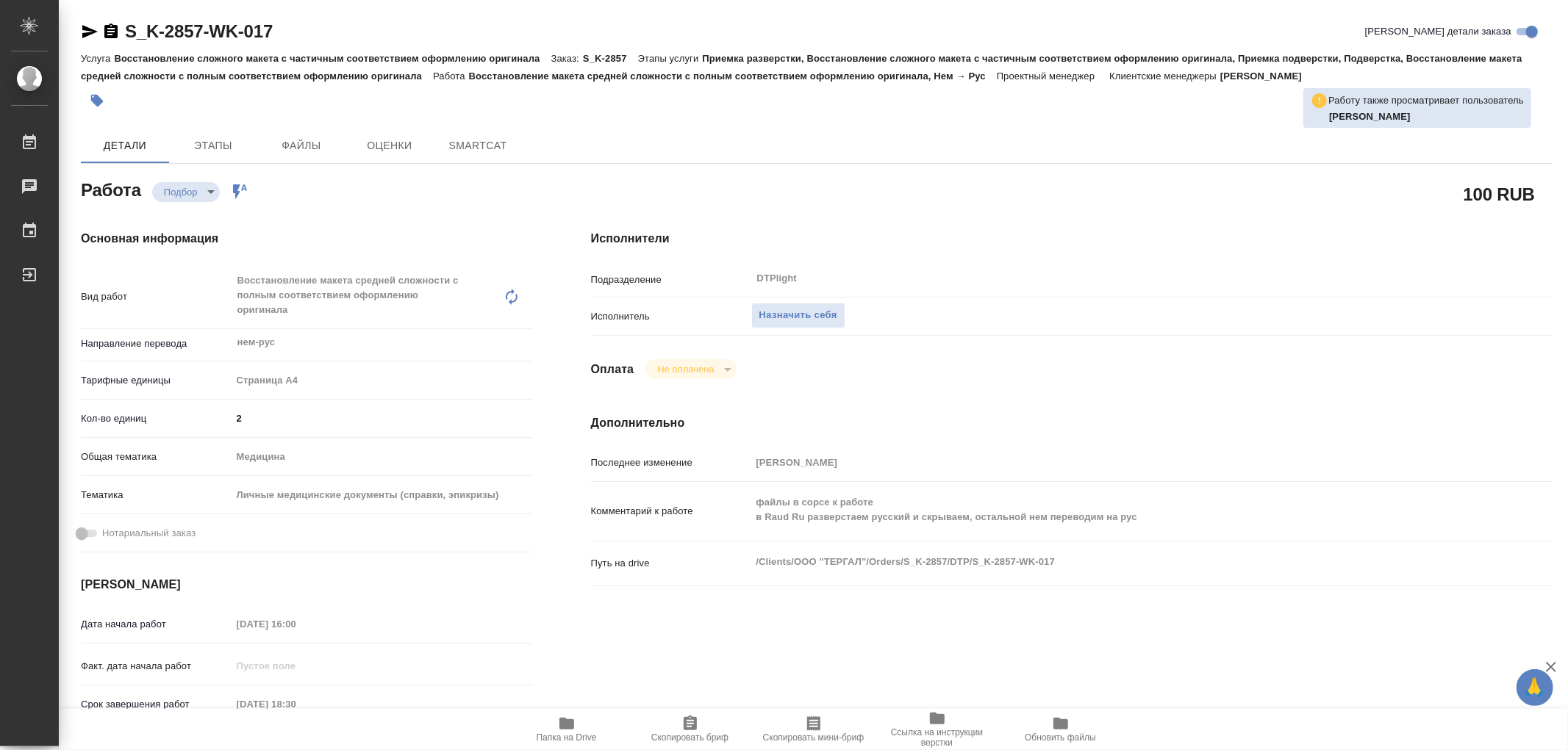
type textarea "x"
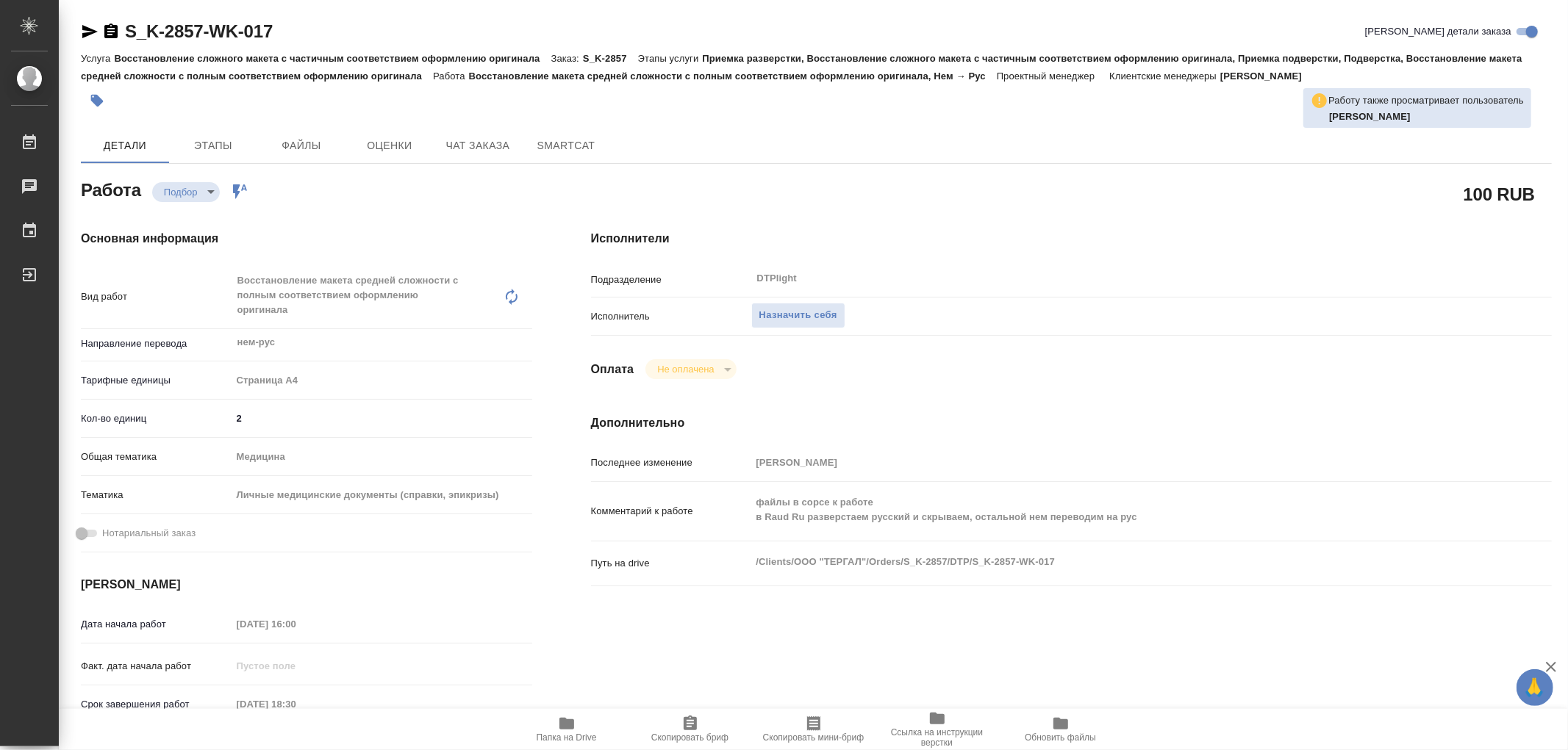
type textarea "x"
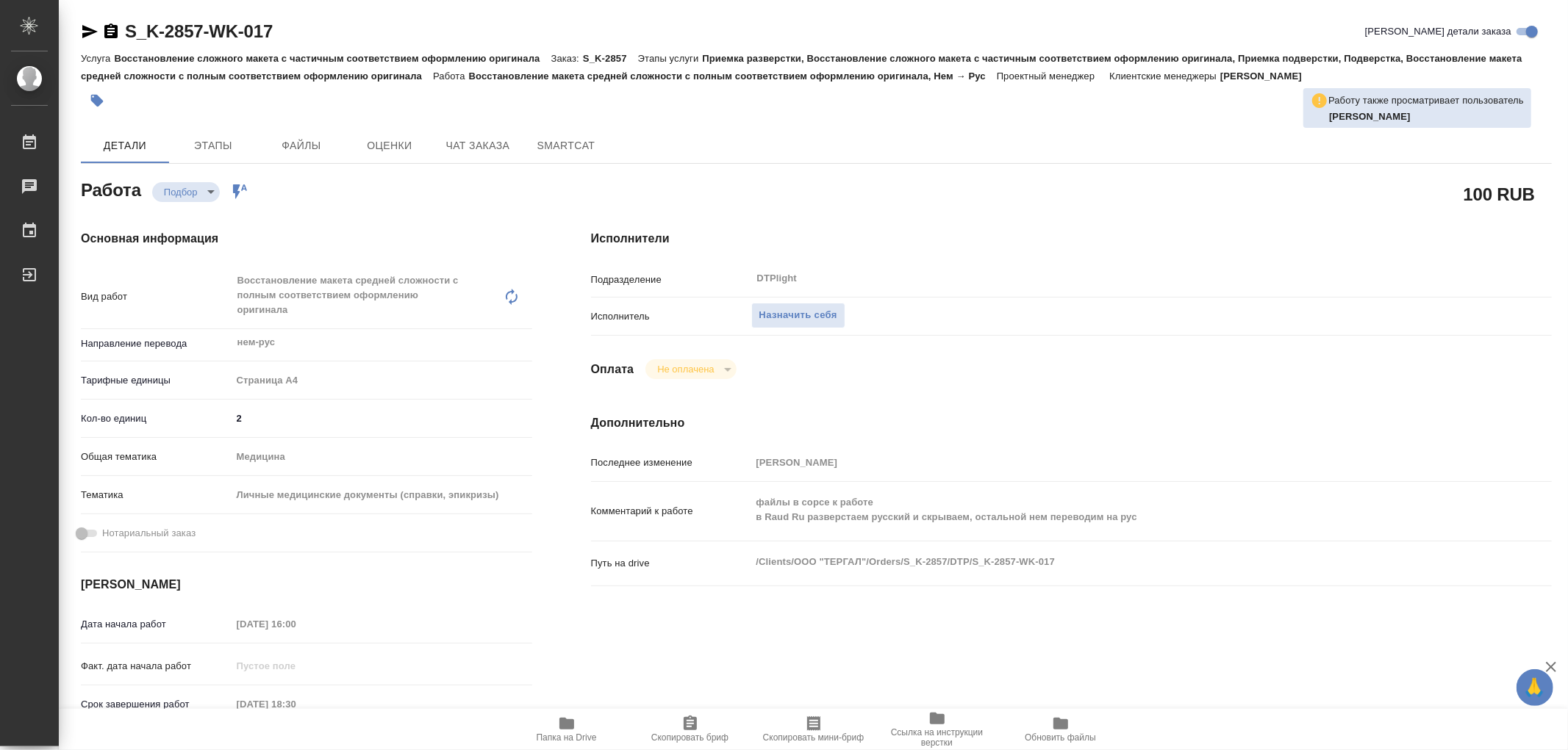
type textarea "x"
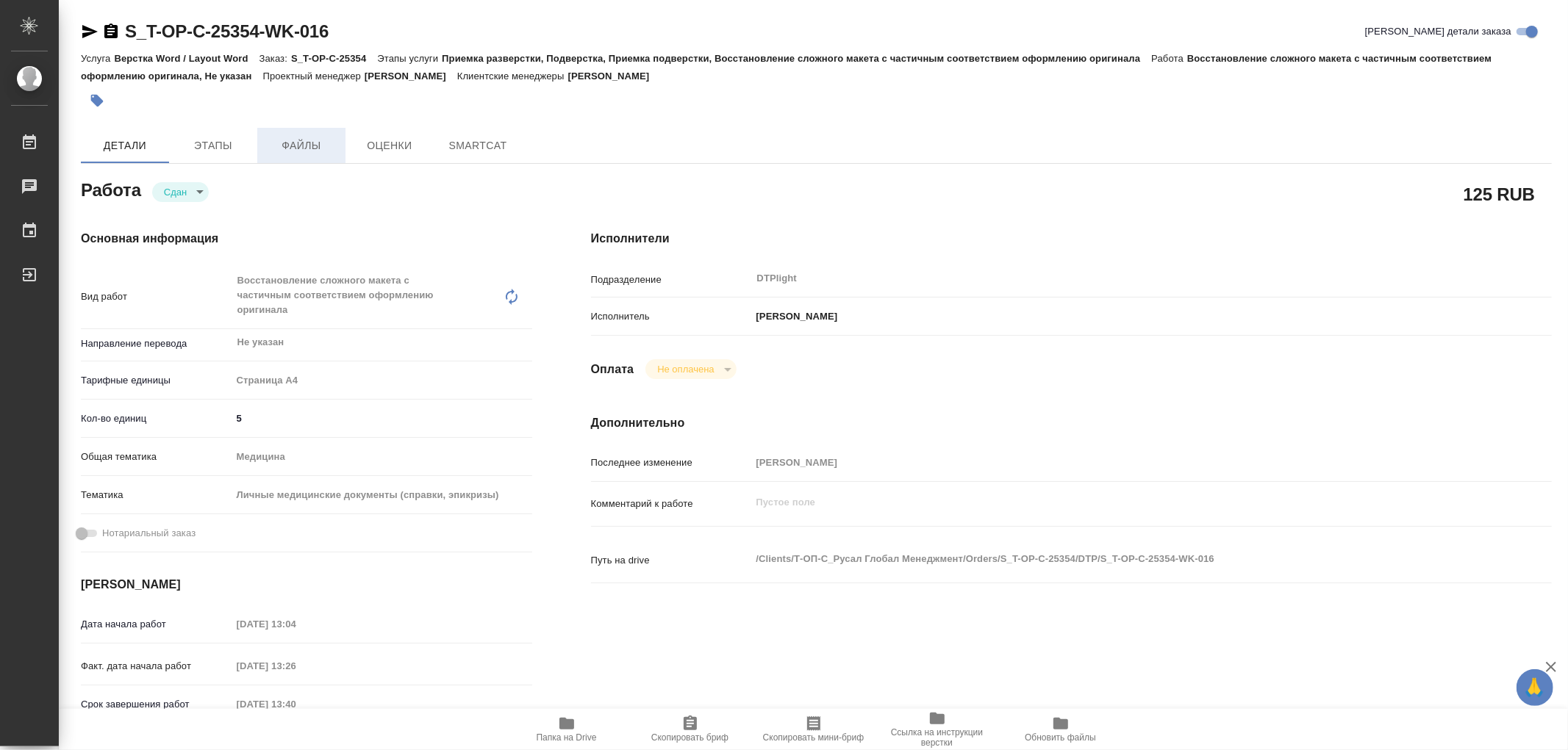
type textarea "x"
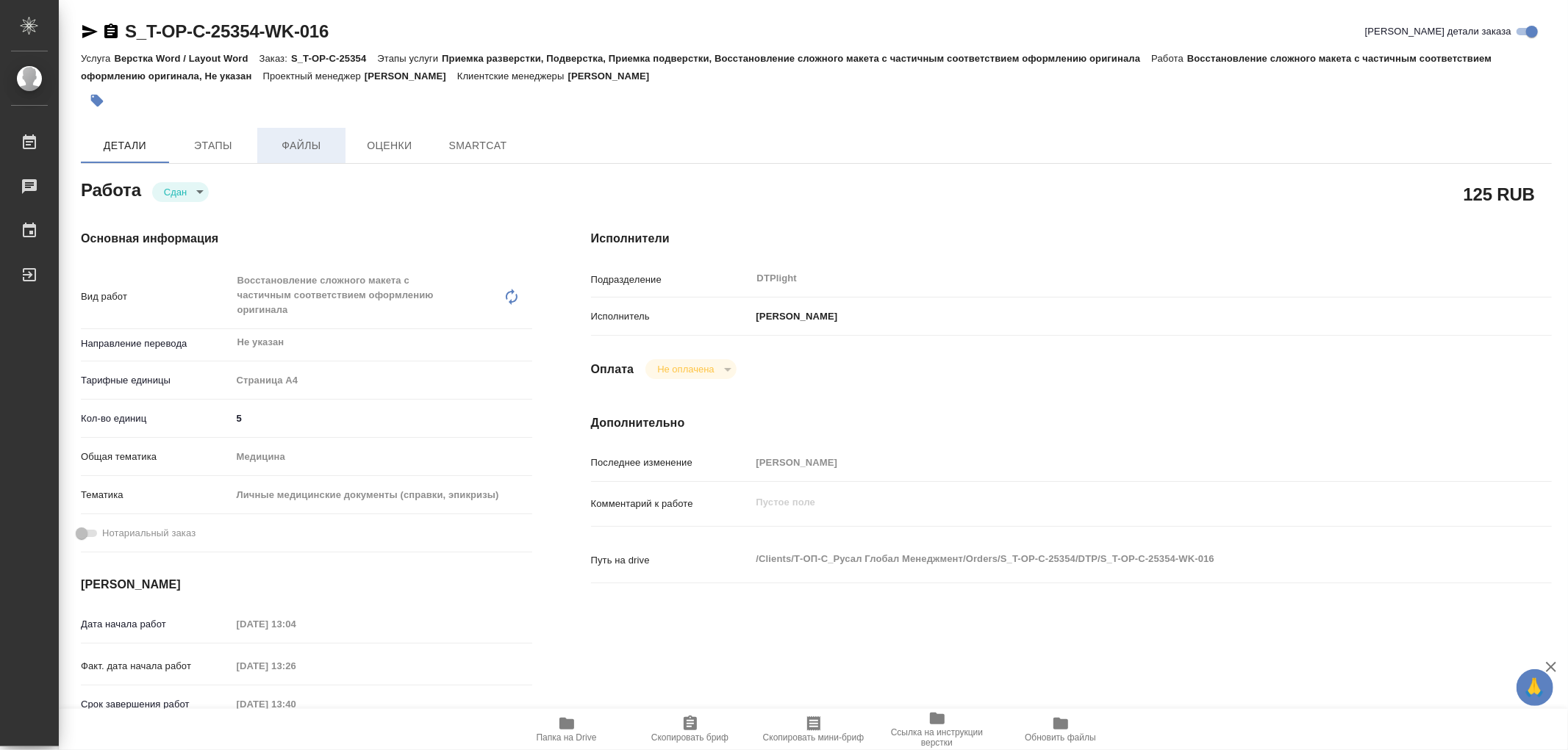
type textarea "x"
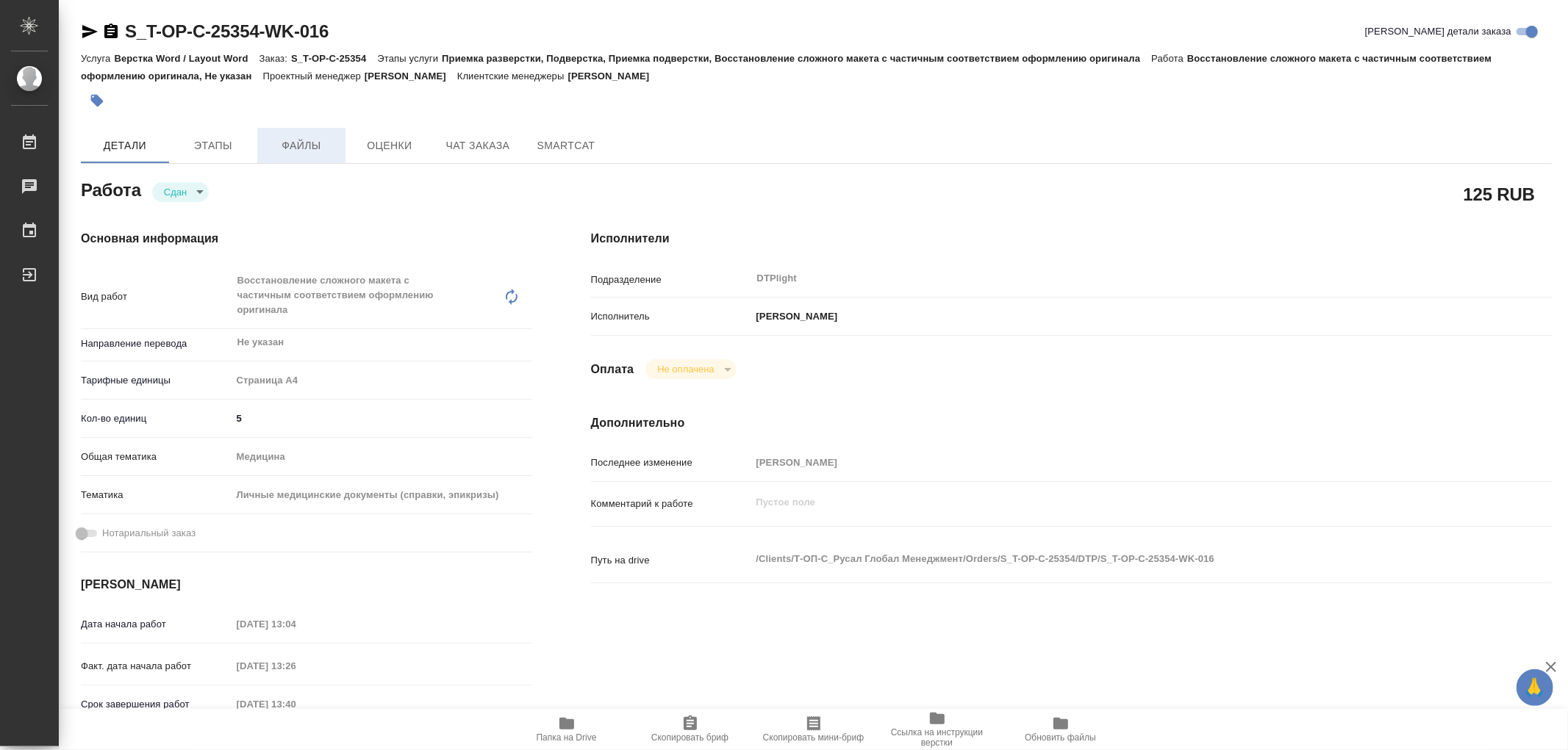
type textarea "x"
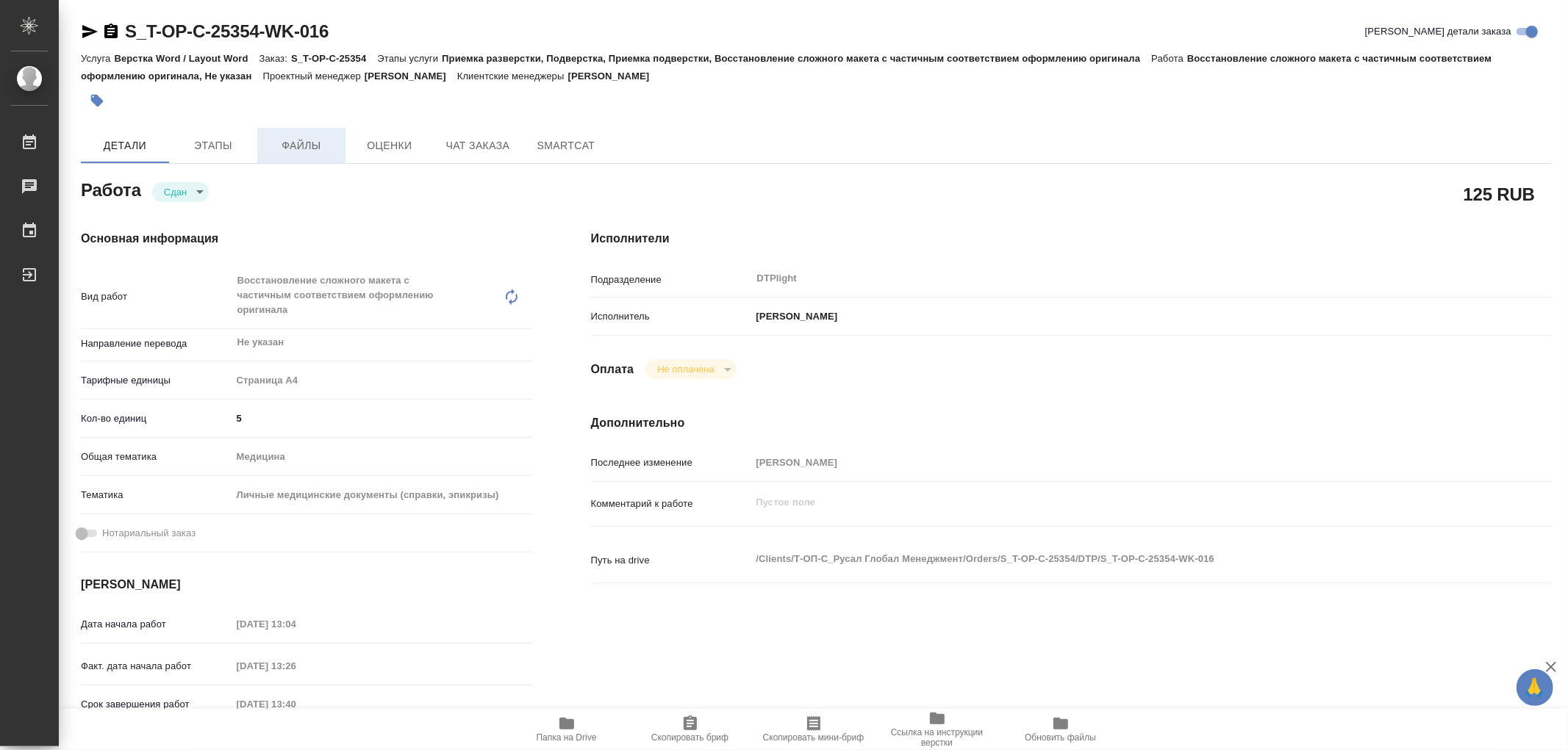
type textarea "x"
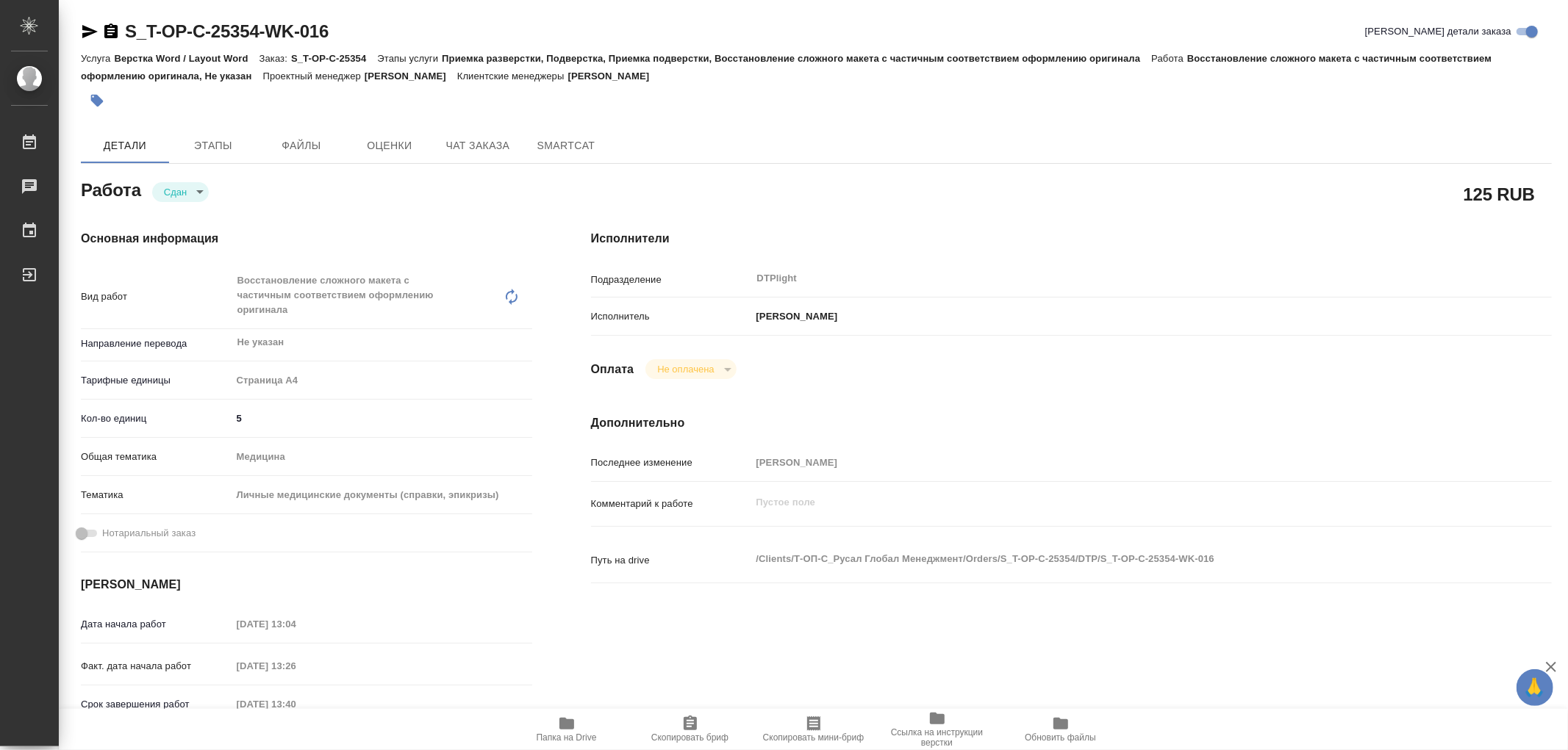
type textarea "x"
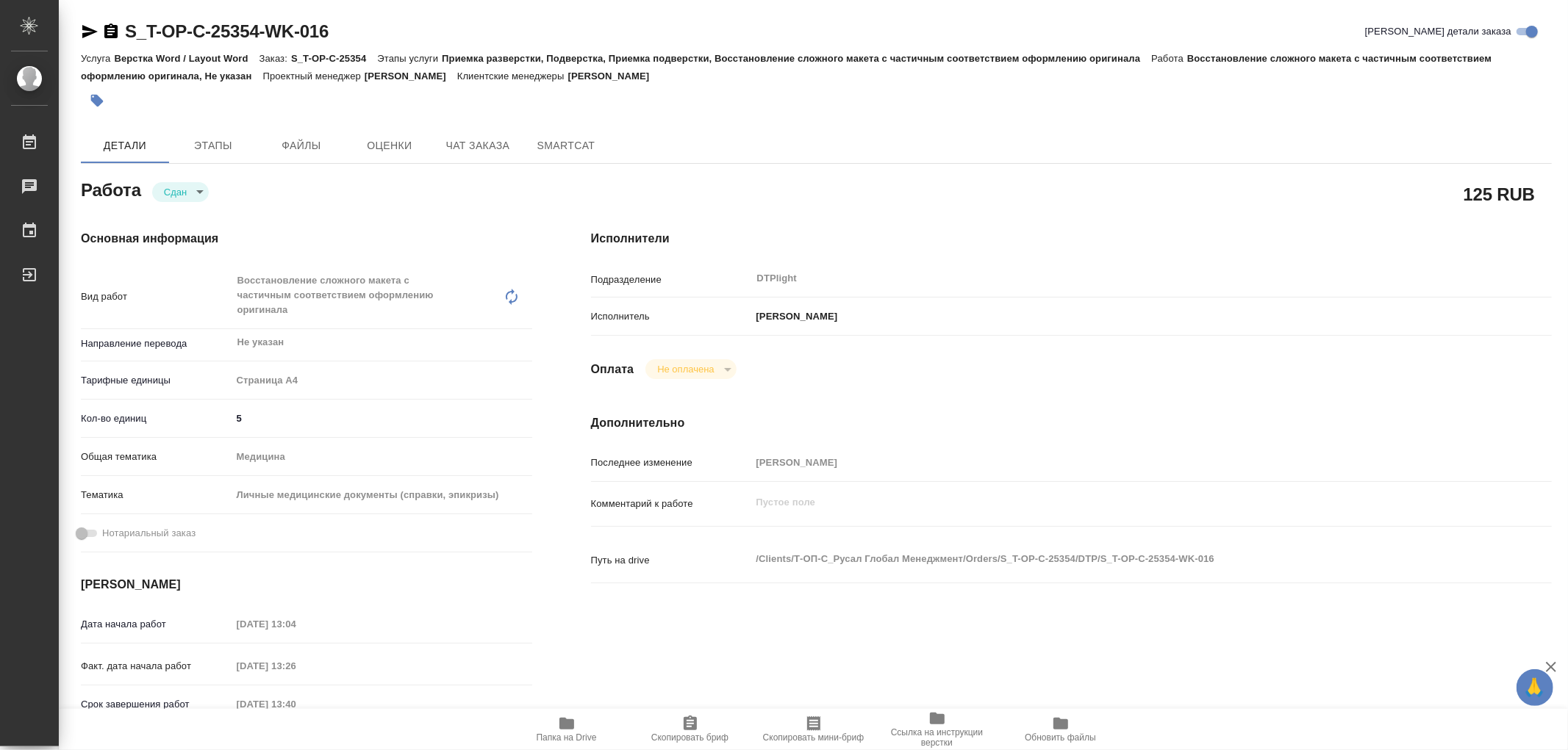
click at [571, 722] on icon "button" at bounding box center [566, 723] width 15 height 12
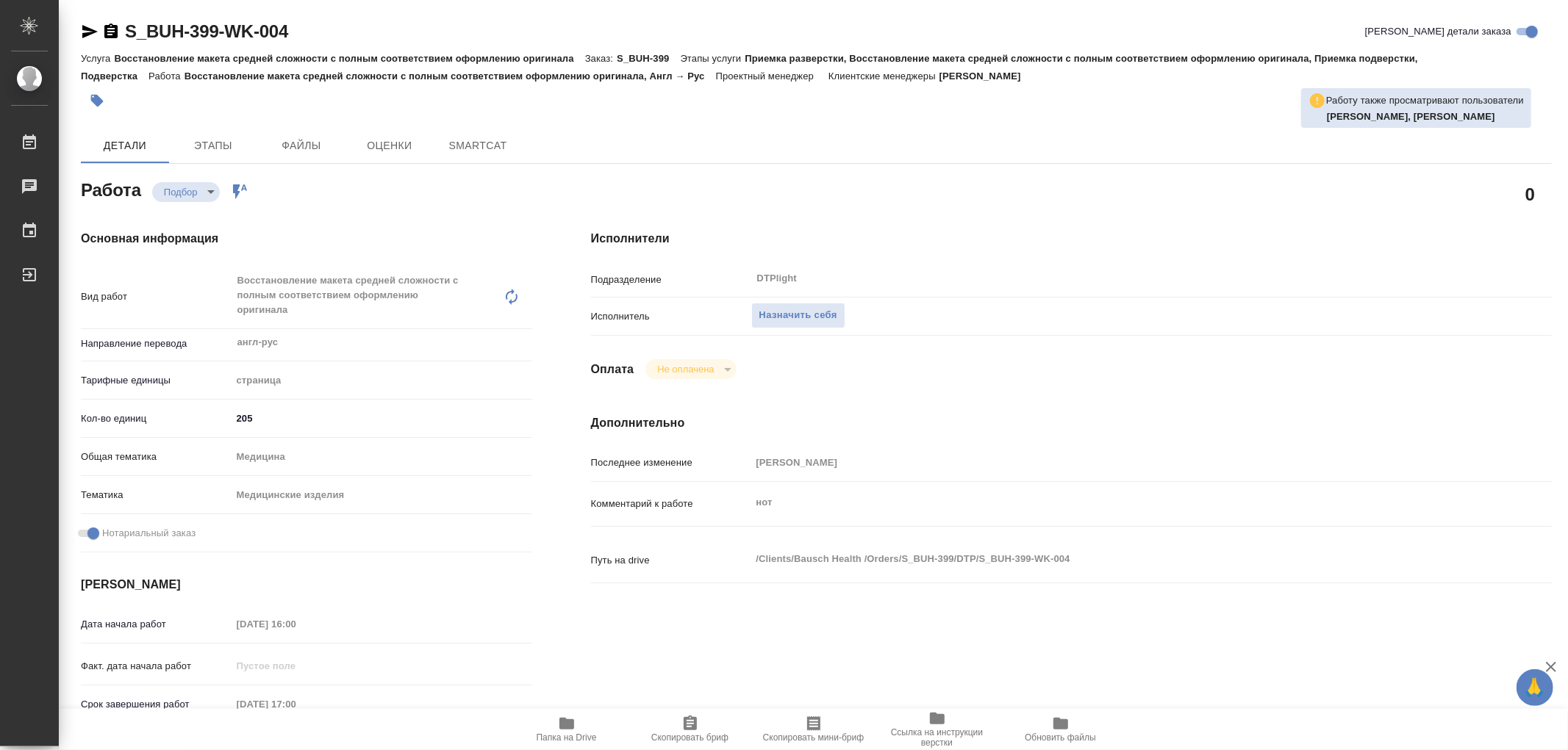
type textarea "x"
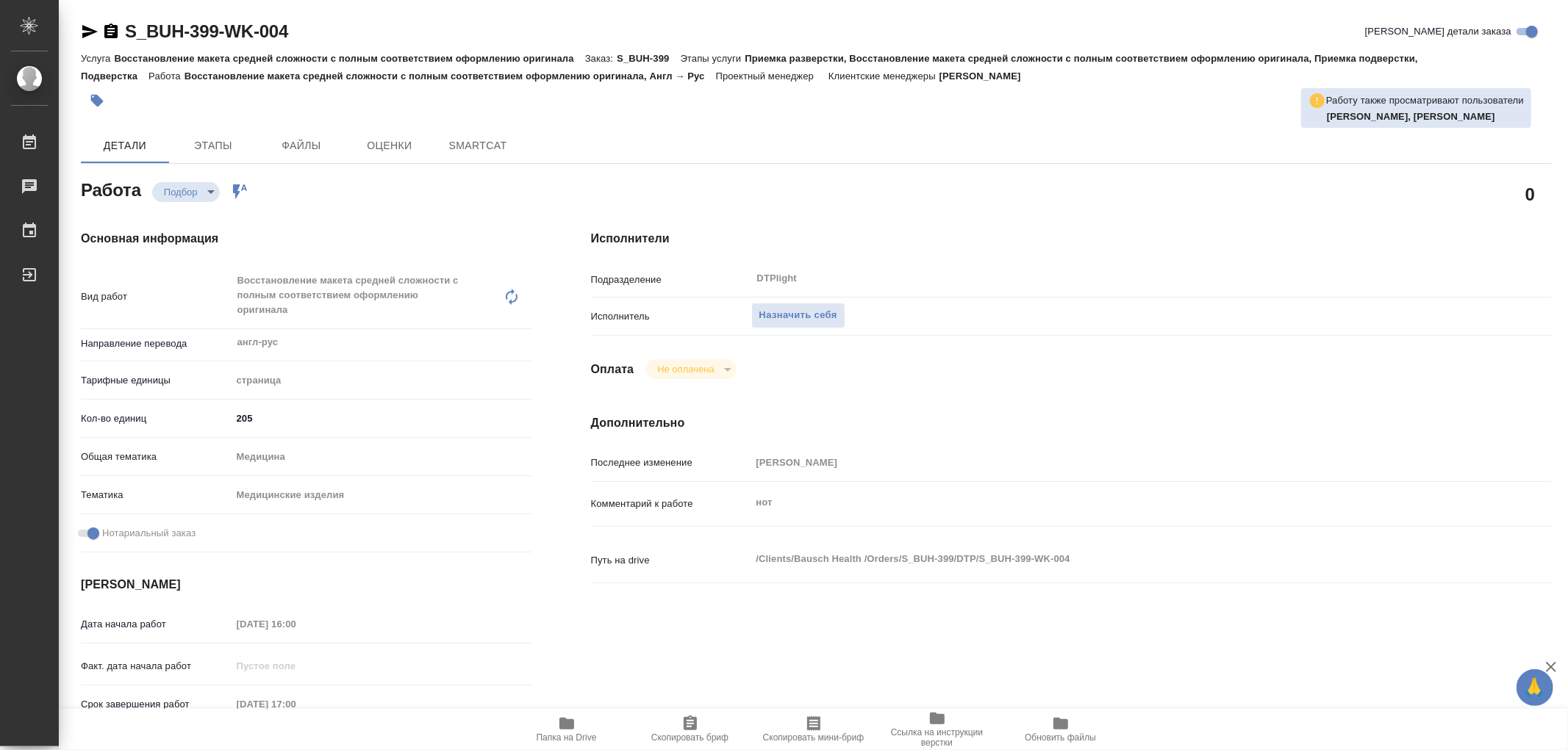
type textarea "x"
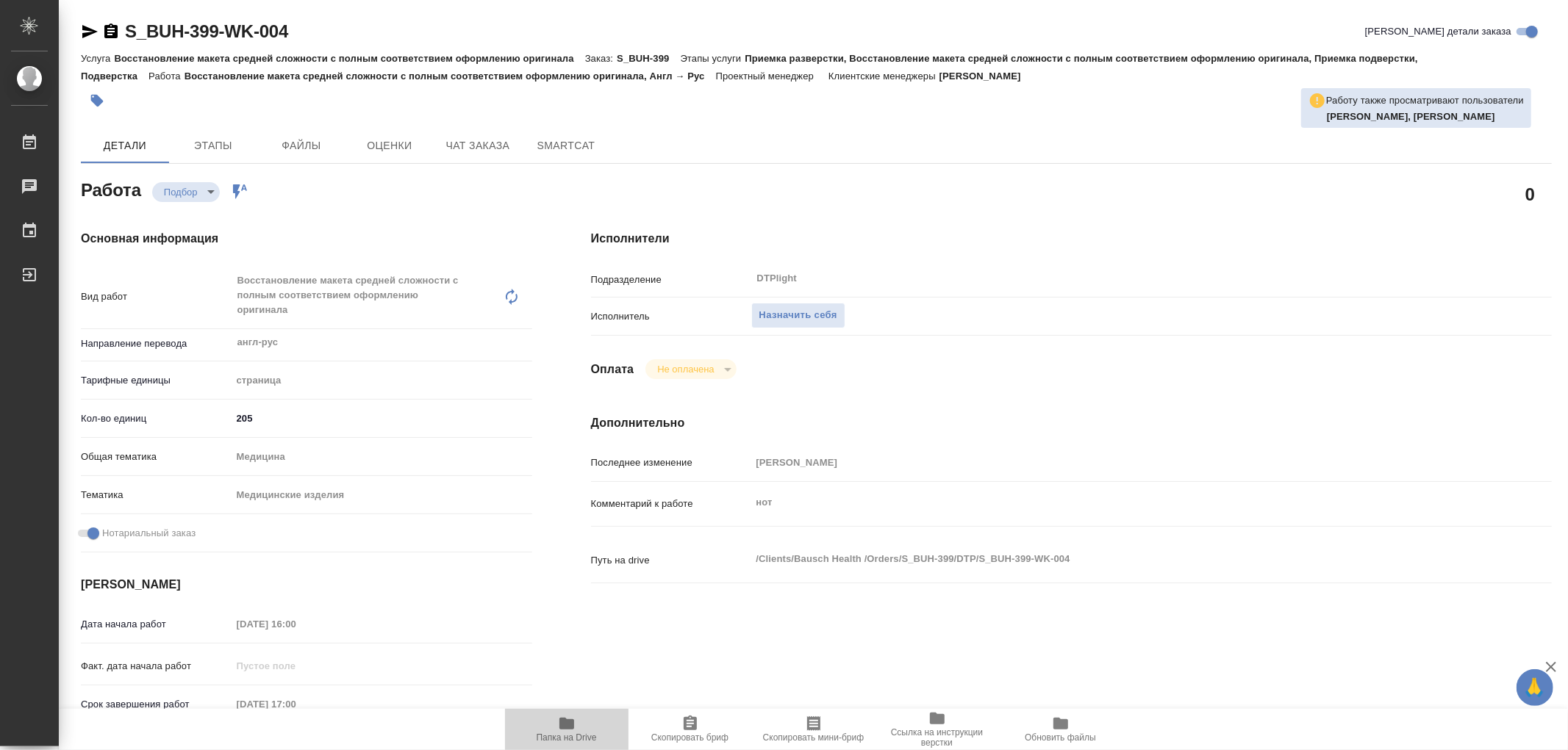
click at [568, 725] on icon "button" at bounding box center [566, 723] width 15 height 12
type textarea "x"
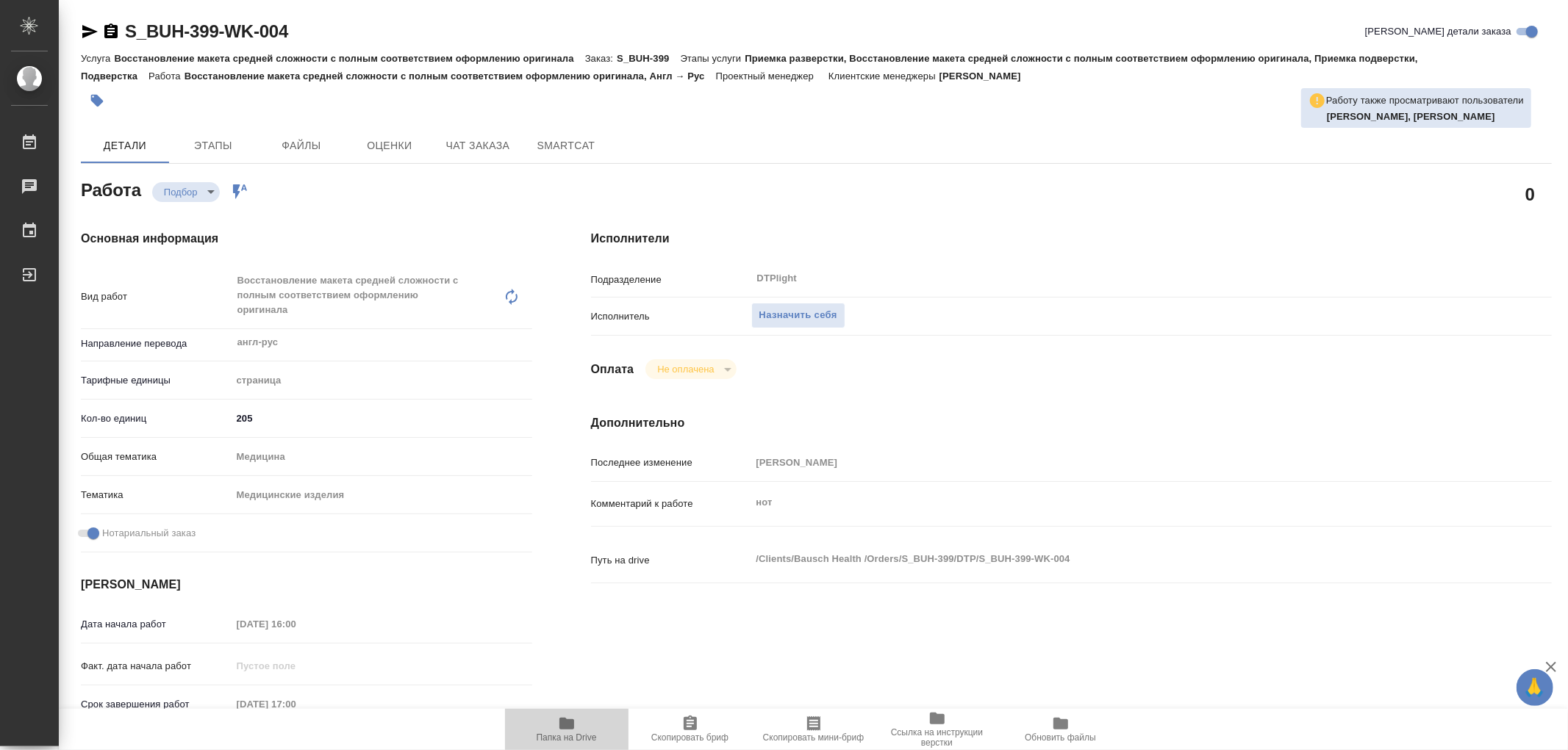
type textarea "x"
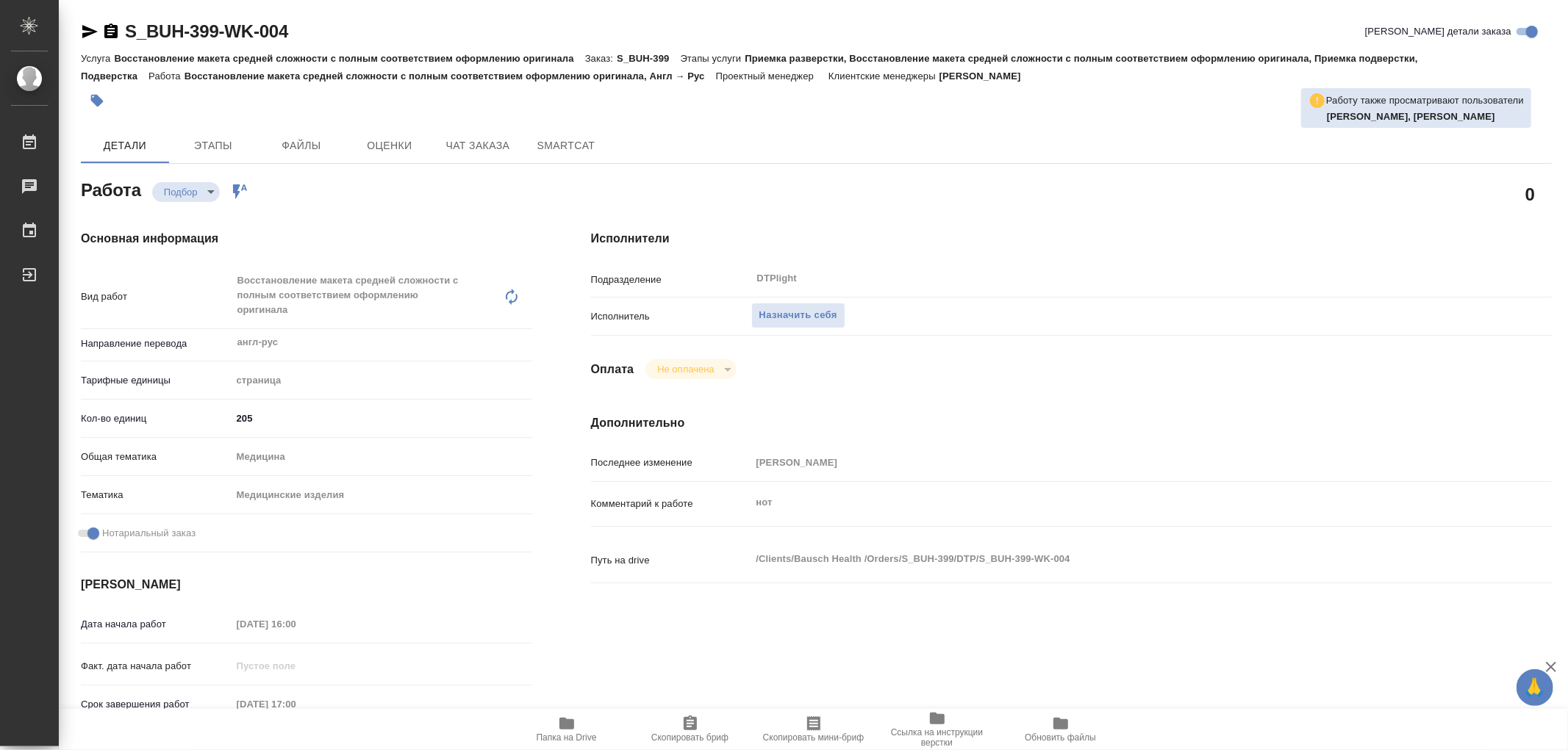
type textarea "x"
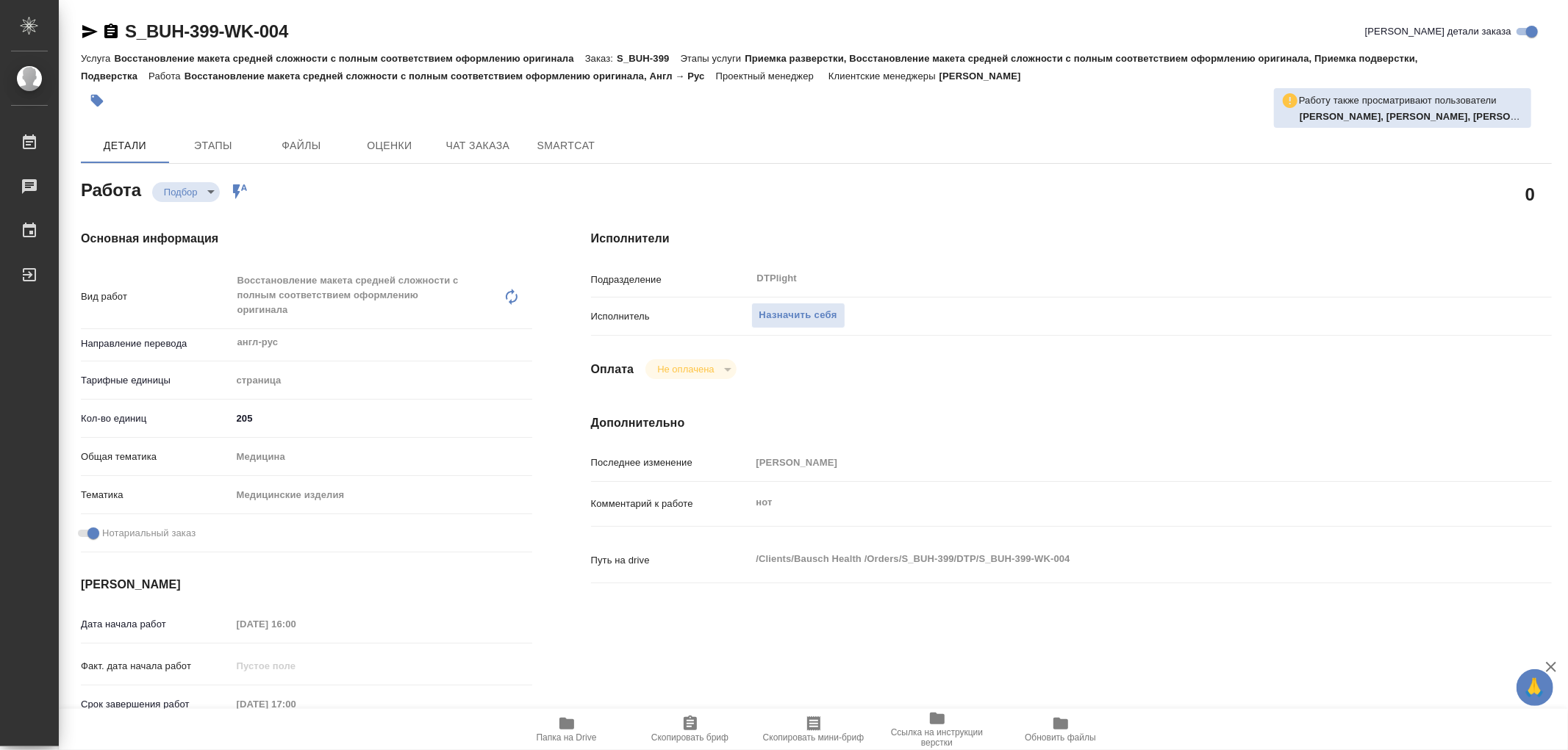
type textarea "x"
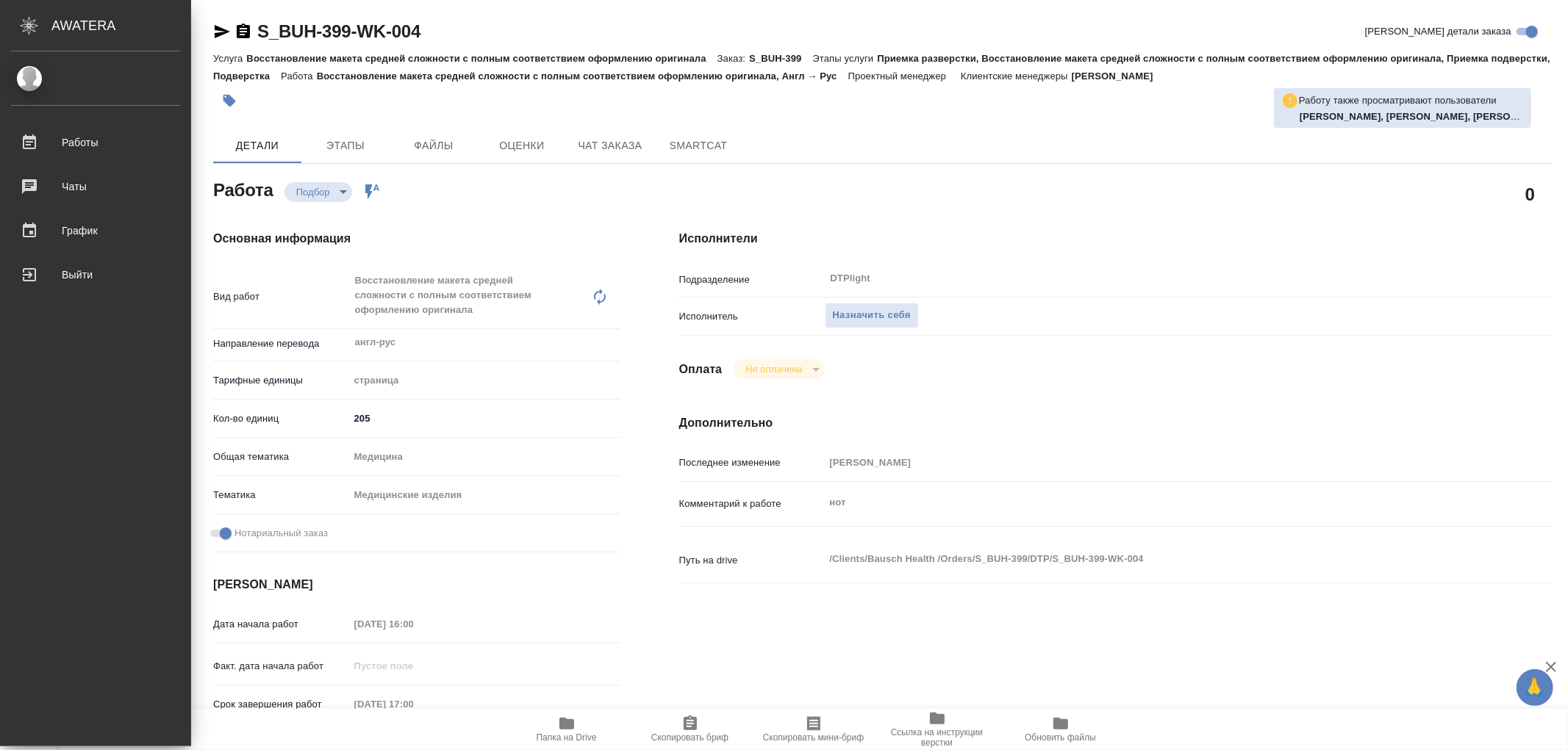
type textarea "x"
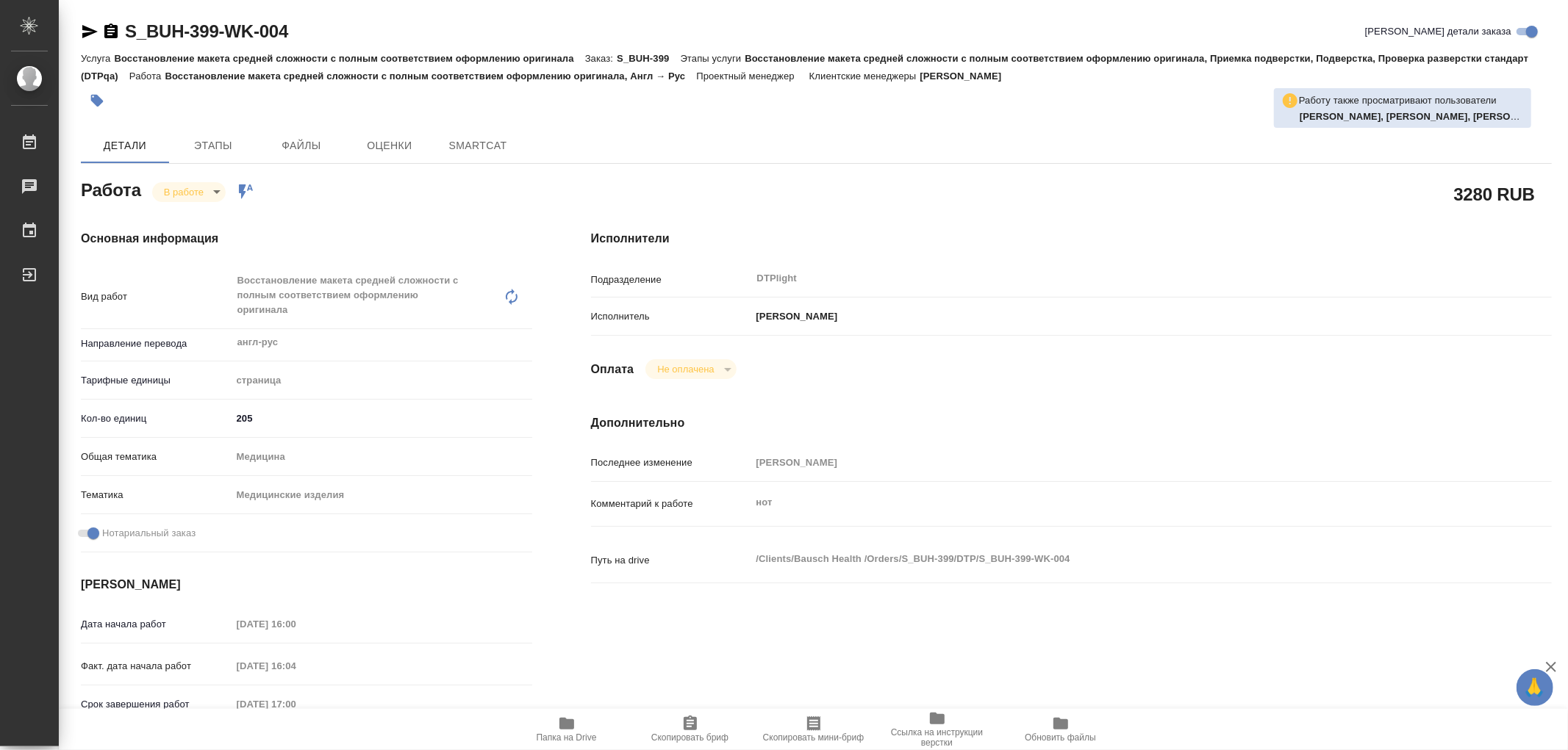
type textarea "x"
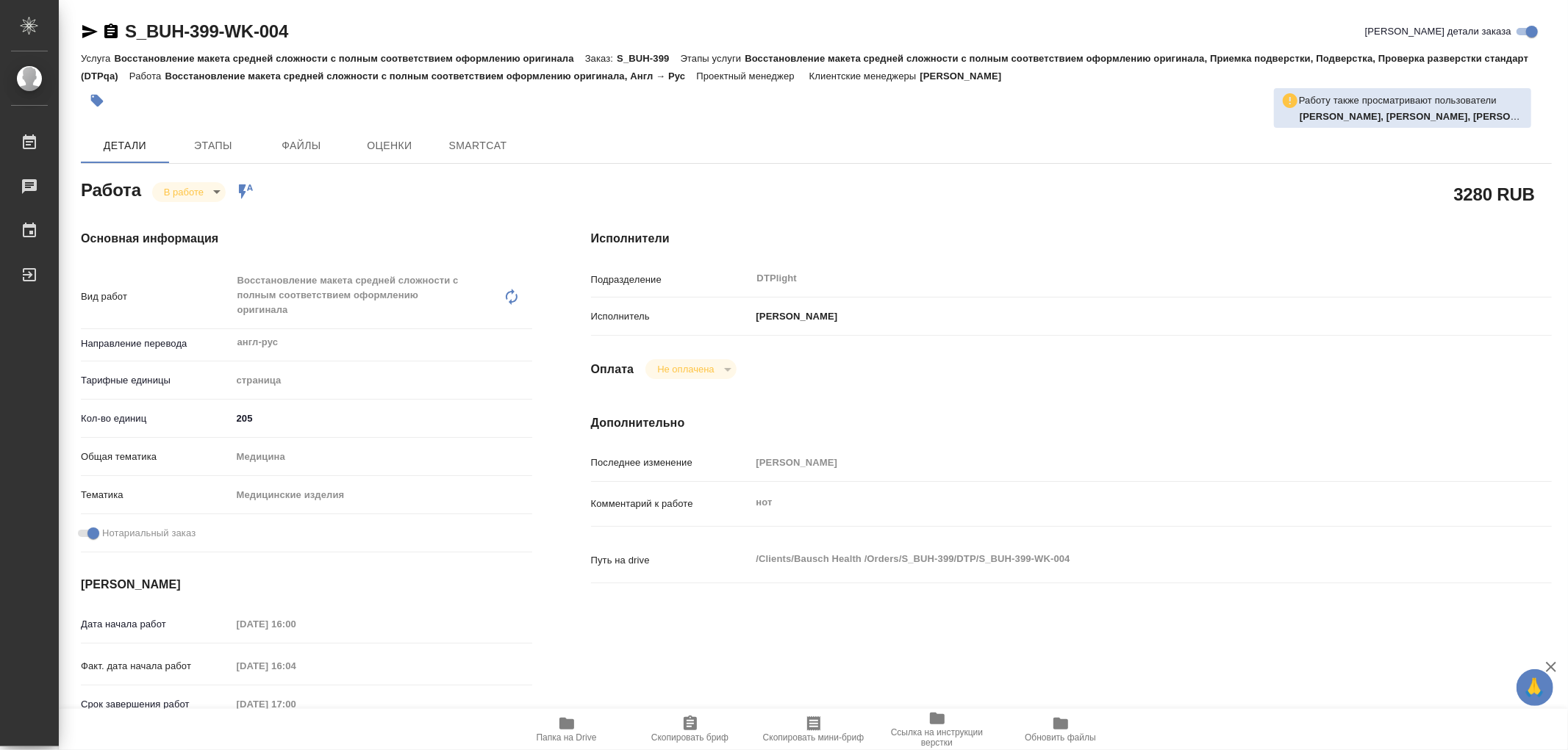
type textarea "x"
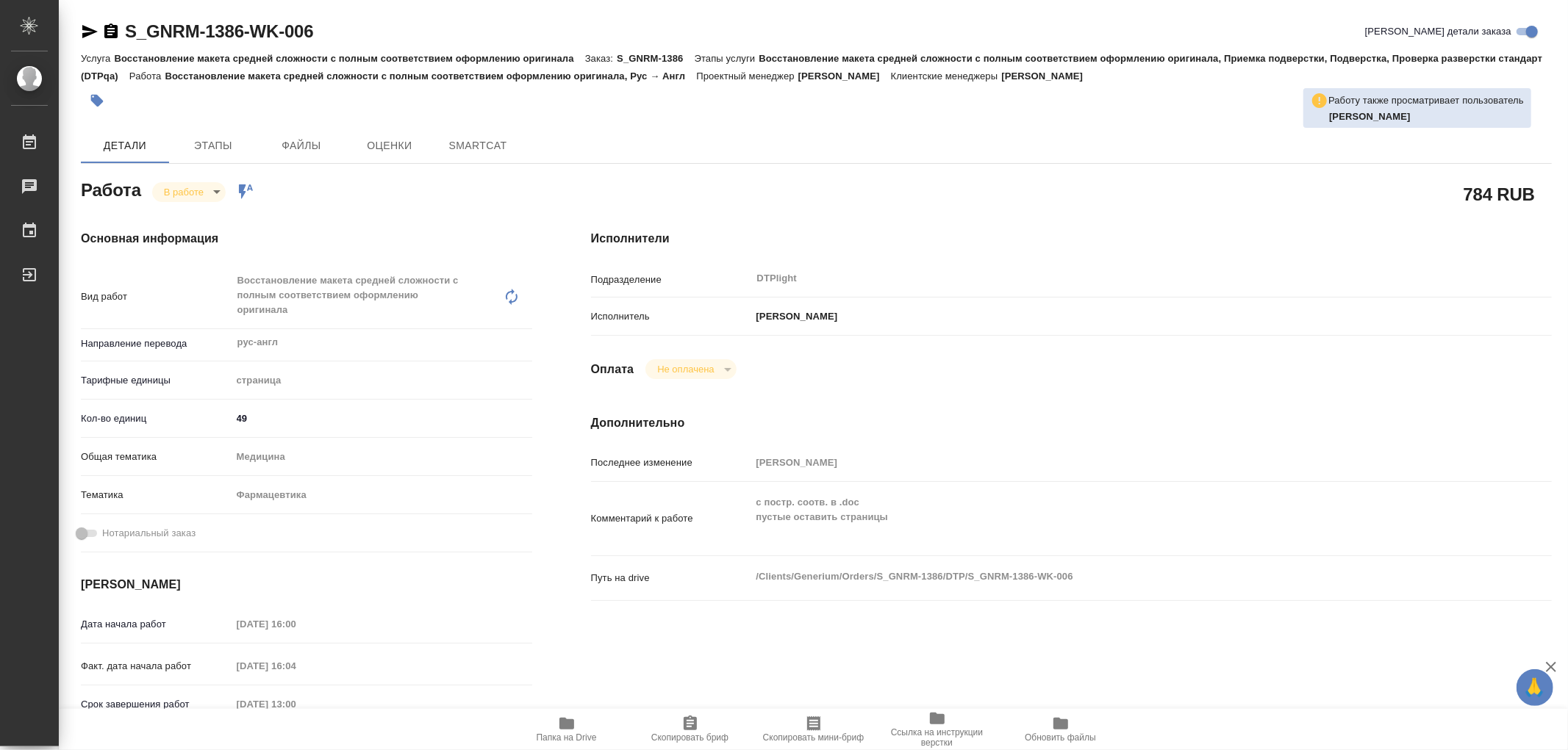
type textarea "x"
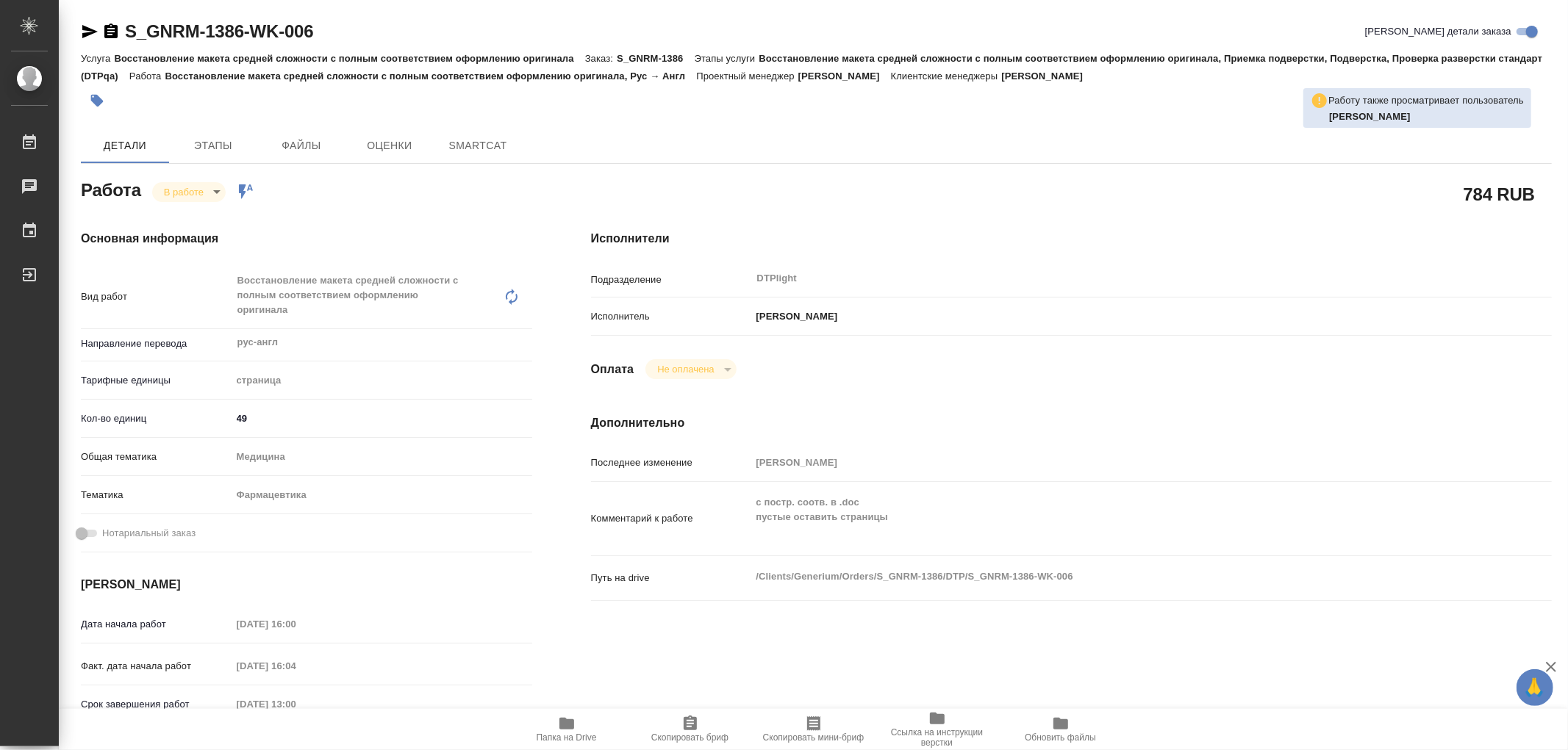
type textarea "x"
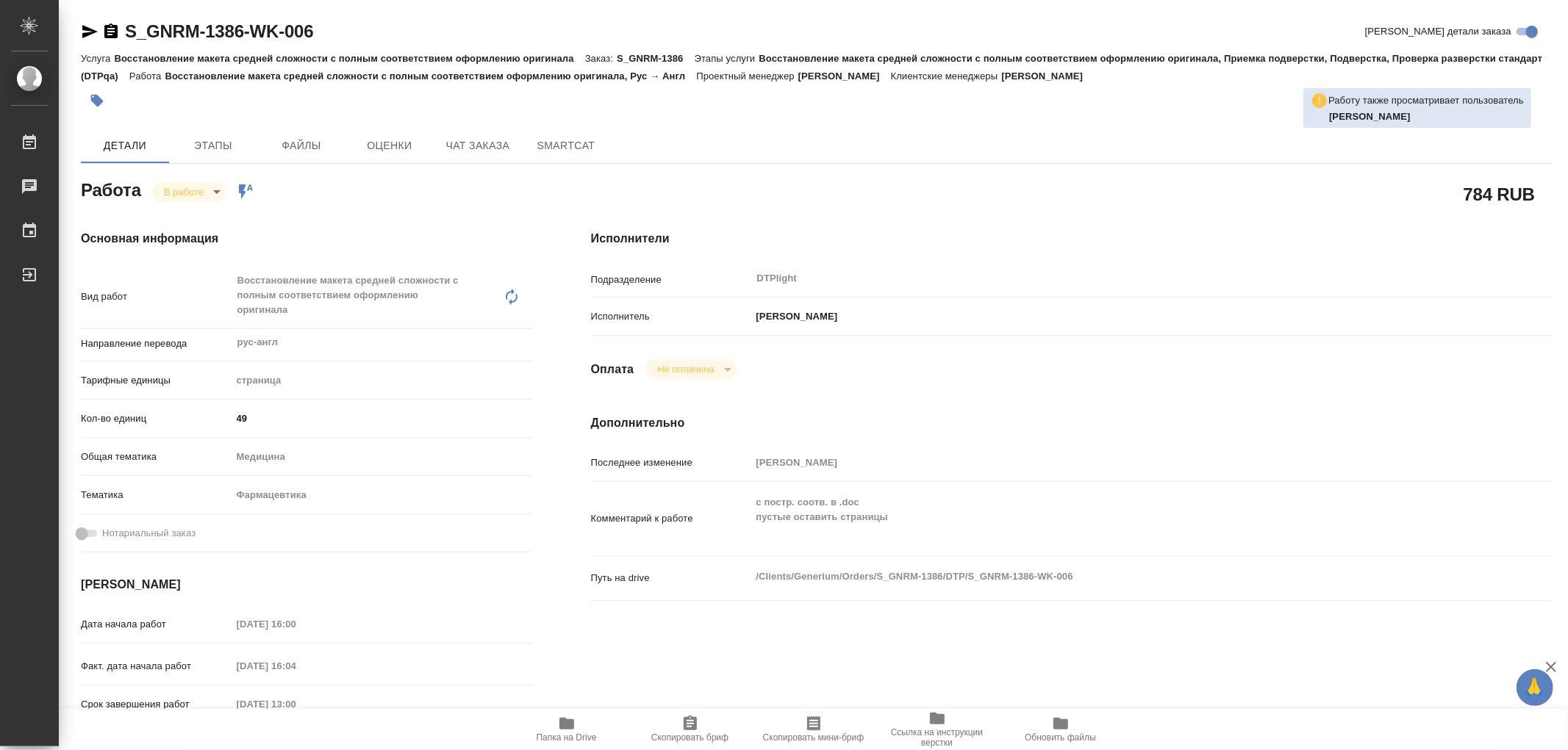
type textarea "x"
